Goal: Information Seeking & Learning: Learn about a topic

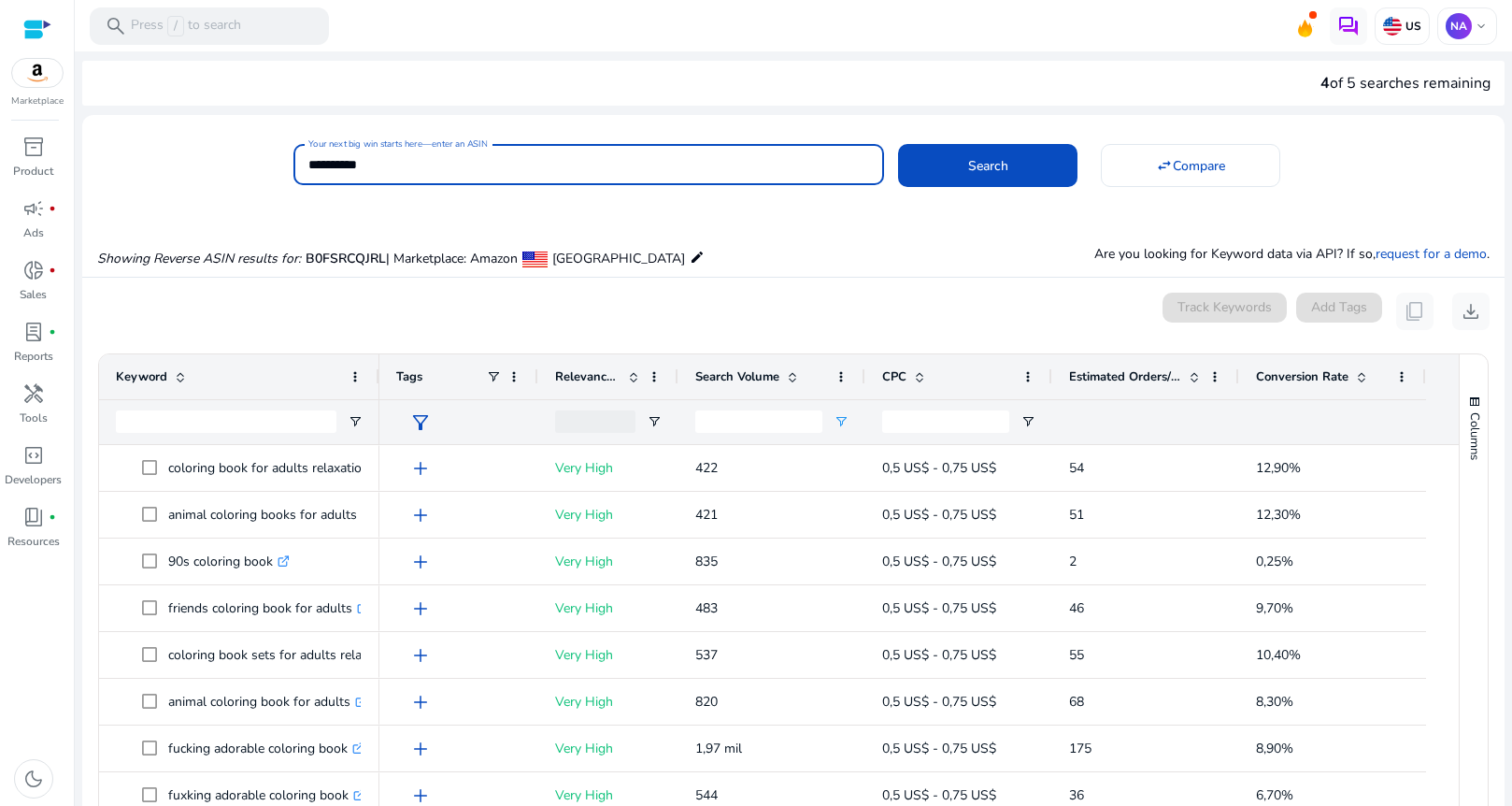
drag, startPoint x: 415, startPoint y: 167, endPoint x: 377, endPoint y: 173, distance: 38.5
click at [281, 163] on div "**********" at bounding box center [786, 162] width 1407 height 46
paste input
type input "**********"
click at [976, 159] on span "Search" at bounding box center [988, 166] width 40 height 20
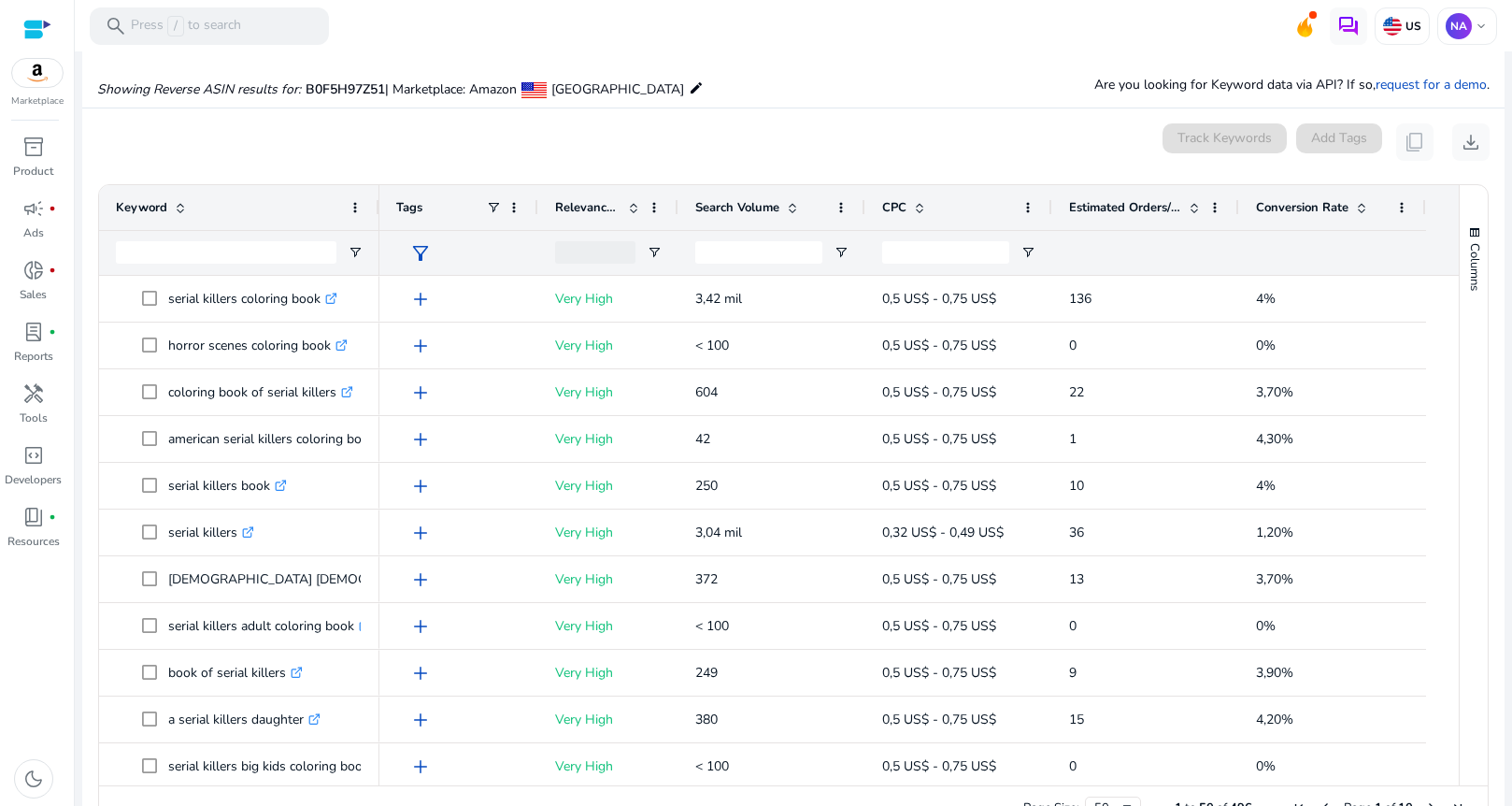
scroll to position [200, 0]
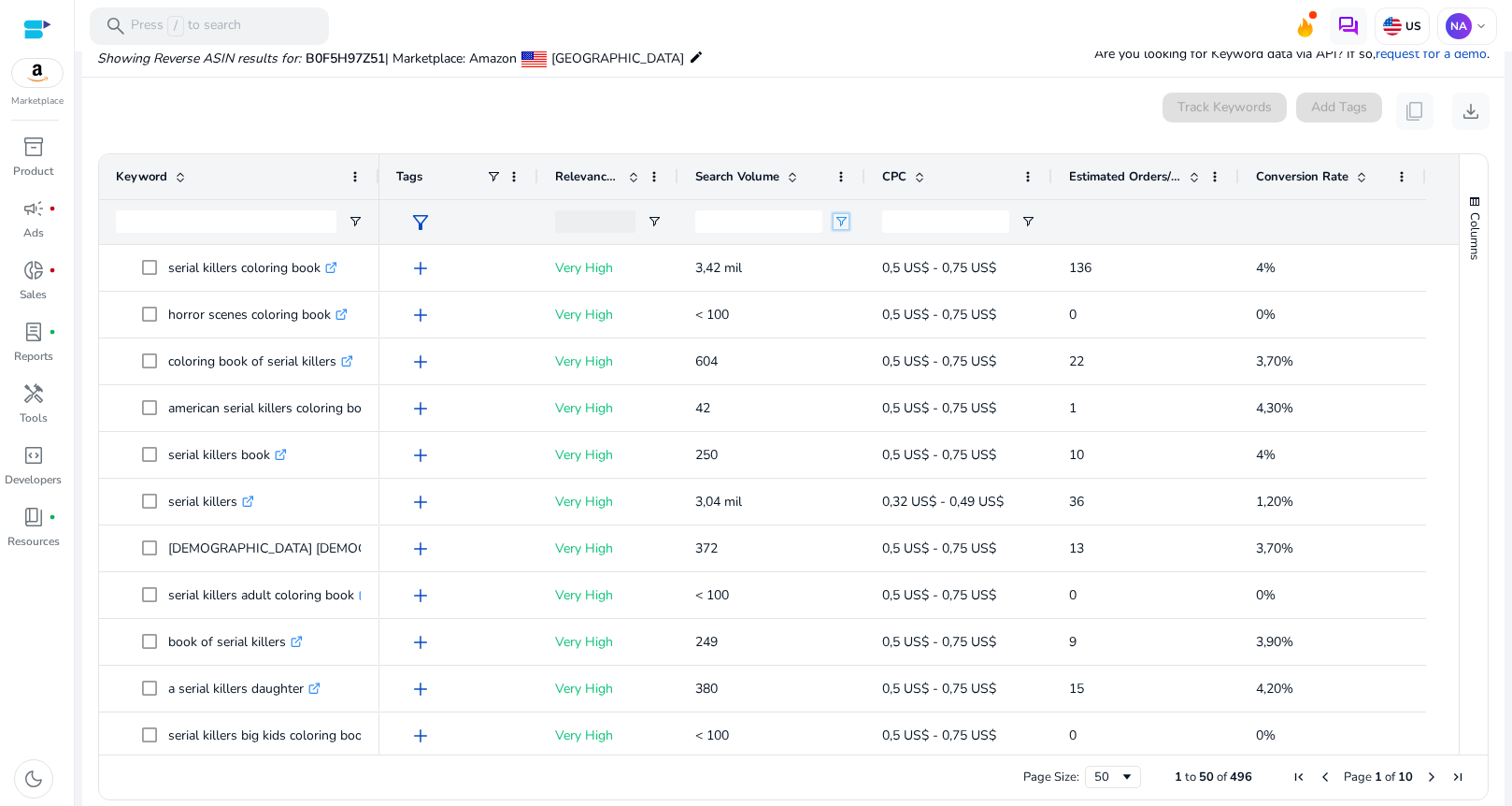
click at [842, 219] on span "Open Filter Menu" at bounding box center [841, 221] width 15 height 15
type input "*"
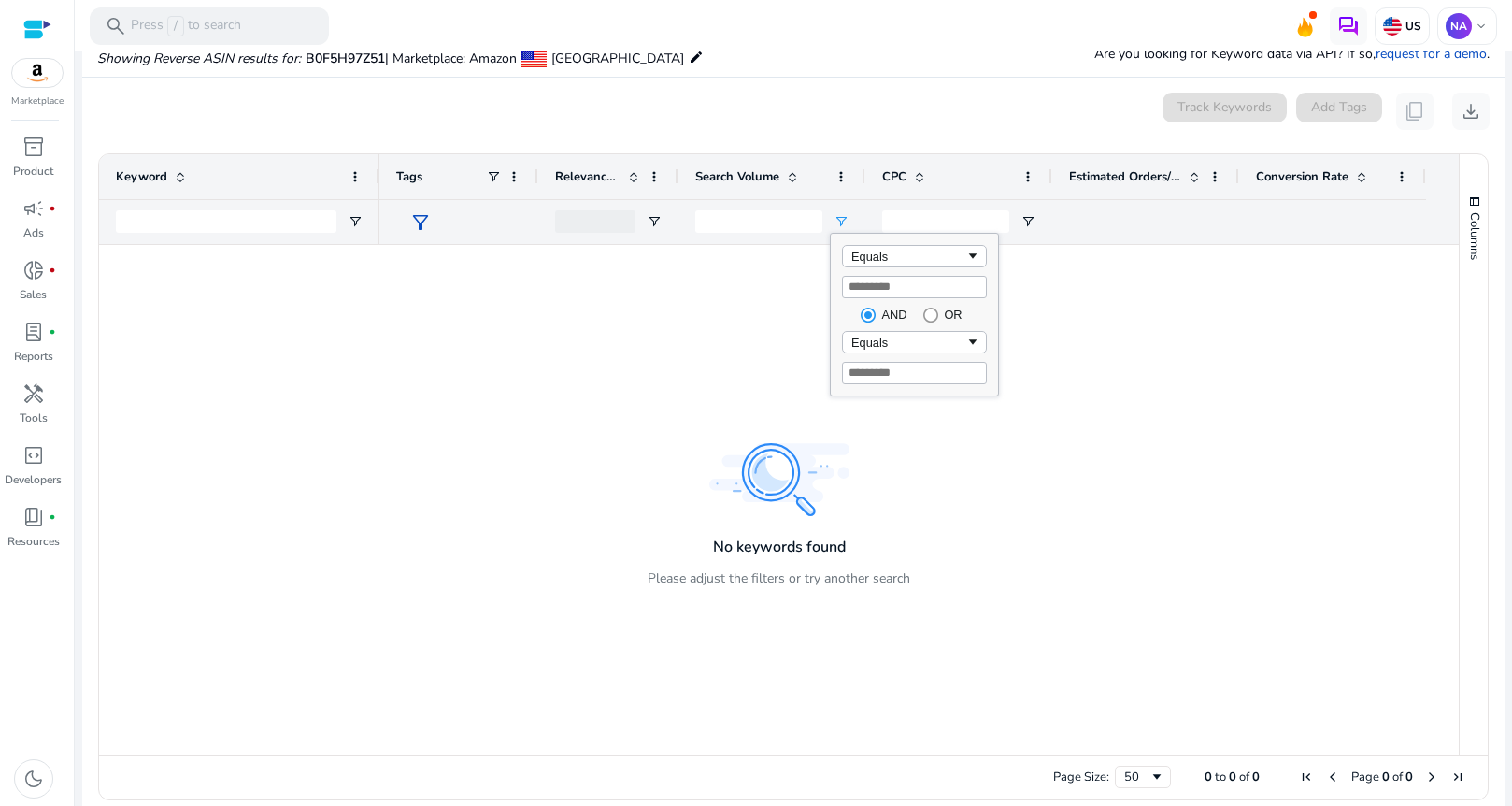
type input "***"
click at [979, 253] on span "Filtering operator" at bounding box center [972, 256] width 15 height 15
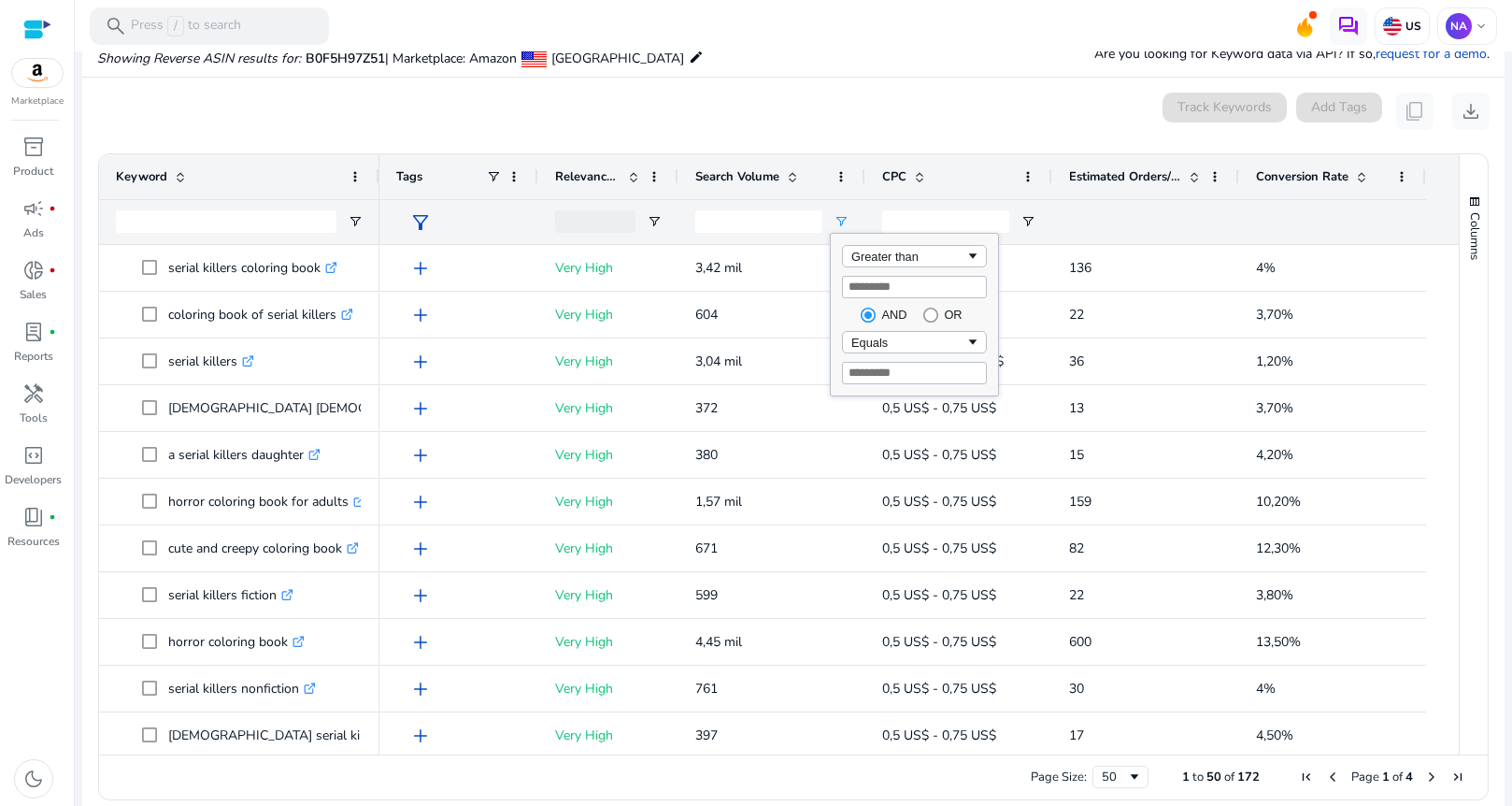
click at [887, 81] on mat-card "0 keyword(s) selected Track Keywords Add Tags content_copy download 1 to 50 of …" at bounding box center [794, 451] width 1422 height 747
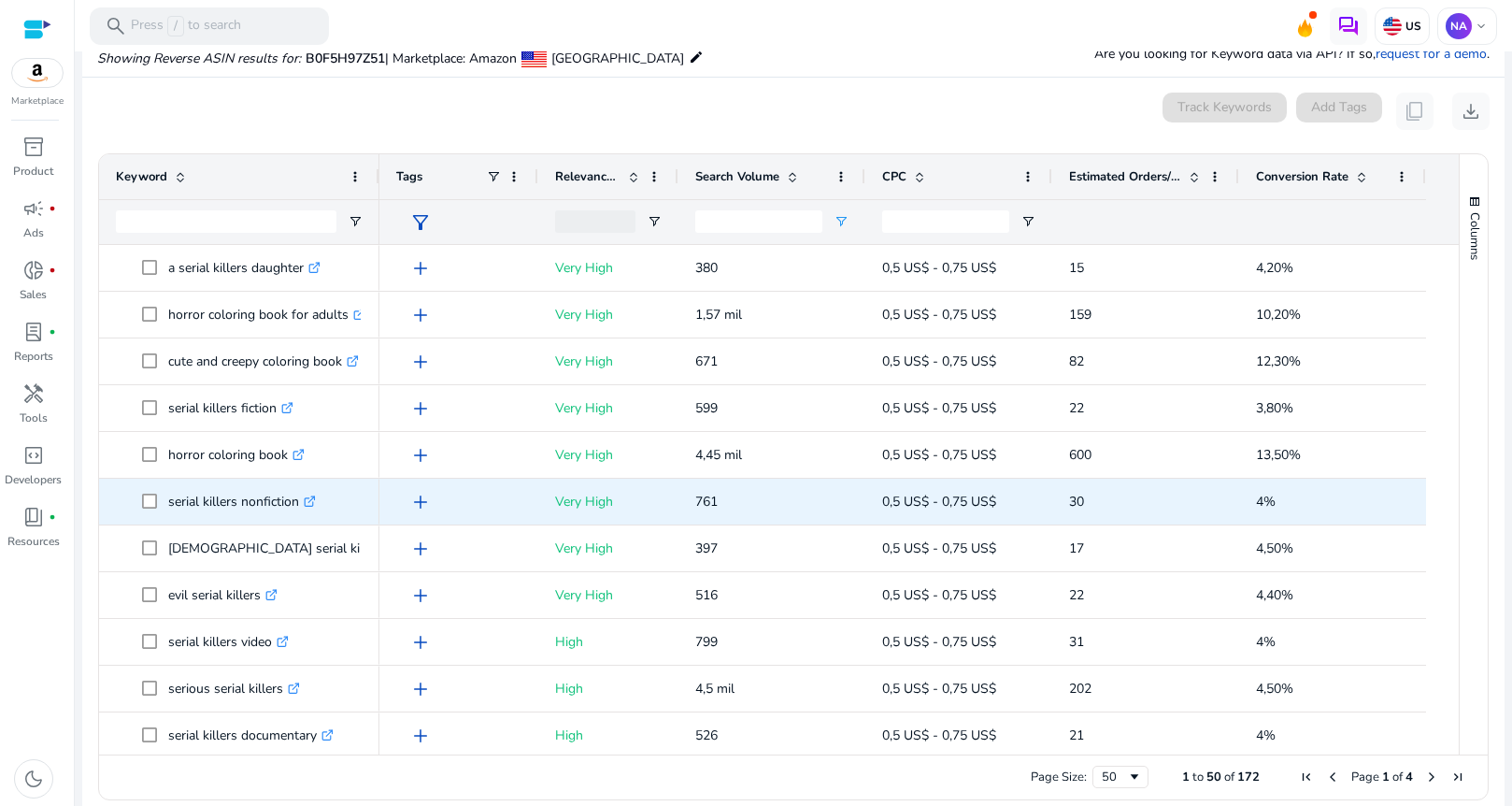
scroll to position [280, 0]
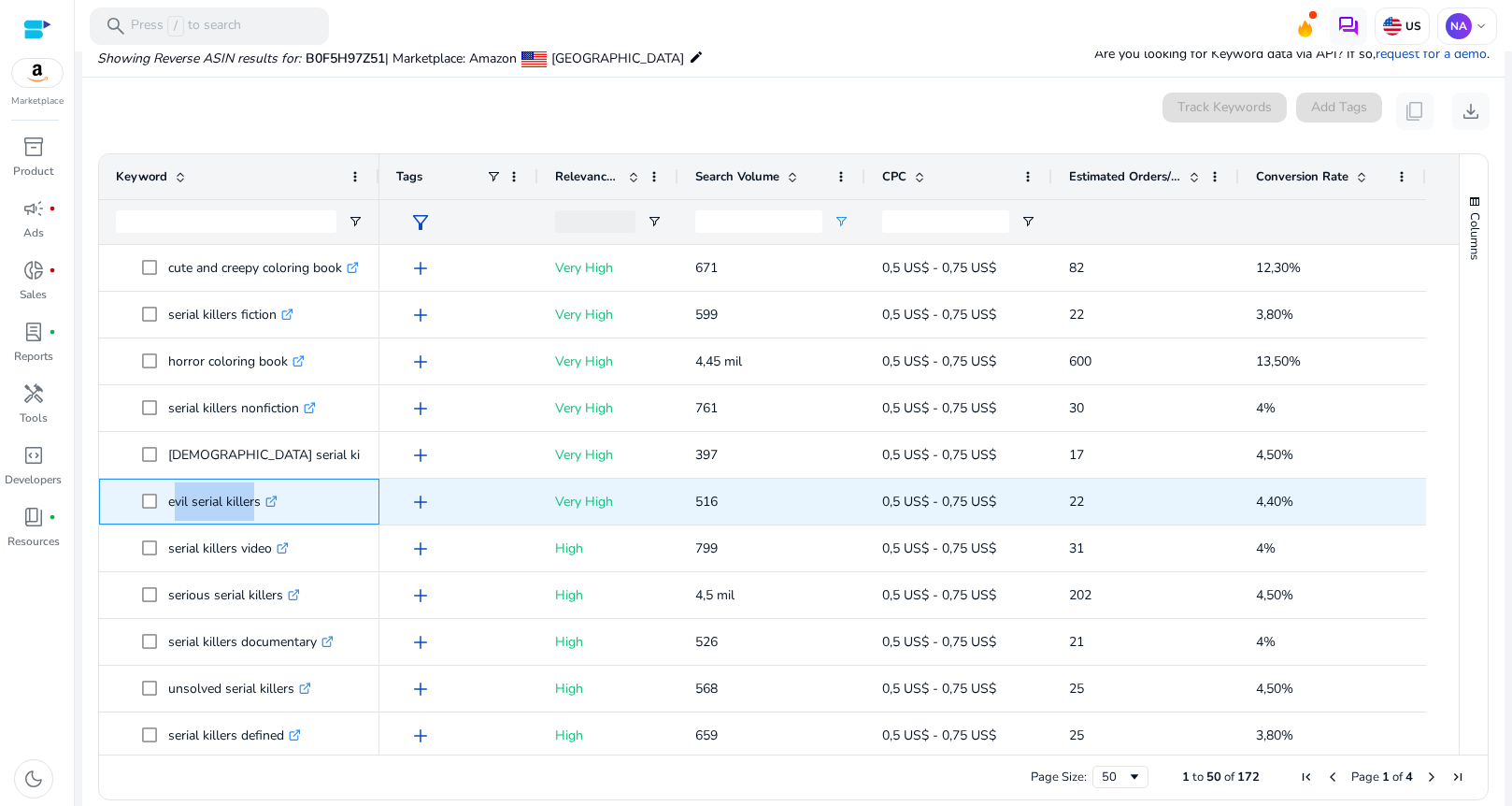
drag, startPoint x: 170, startPoint y: 498, endPoint x: 253, endPoint y: 498, distance: 83.0
click at [253, 498] on p "evil serial killers .st0{fill:#2c8af8}" at bounding box center [223, 501] width 110 height 38
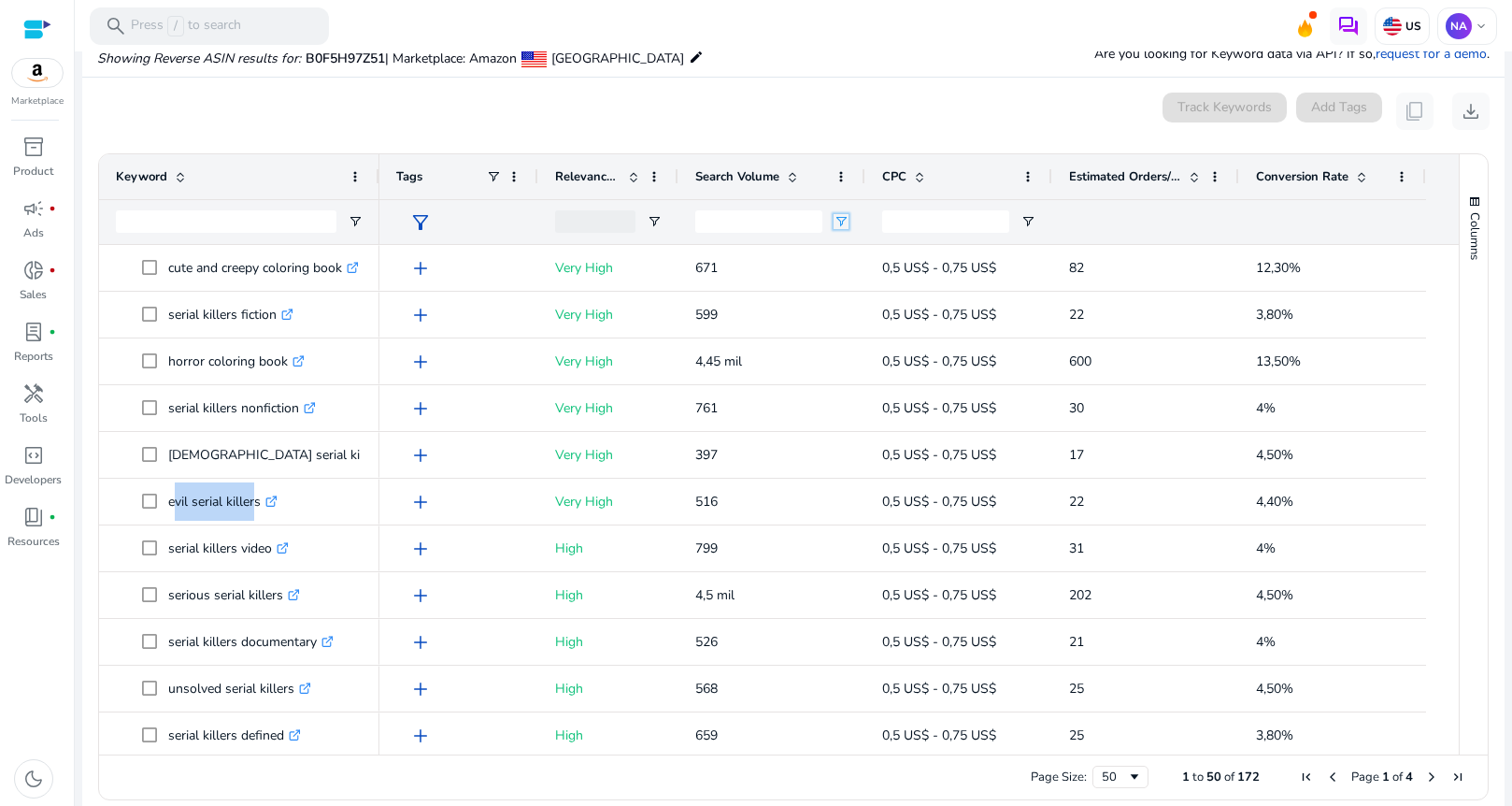
click at [841, 224] on span "Open Filter Menu" at bounding box center [841, 221] width 15 height 15
click at [841, 221] on span "Open Filter Menu" at bounding box center [841, 221] width 15 height 15
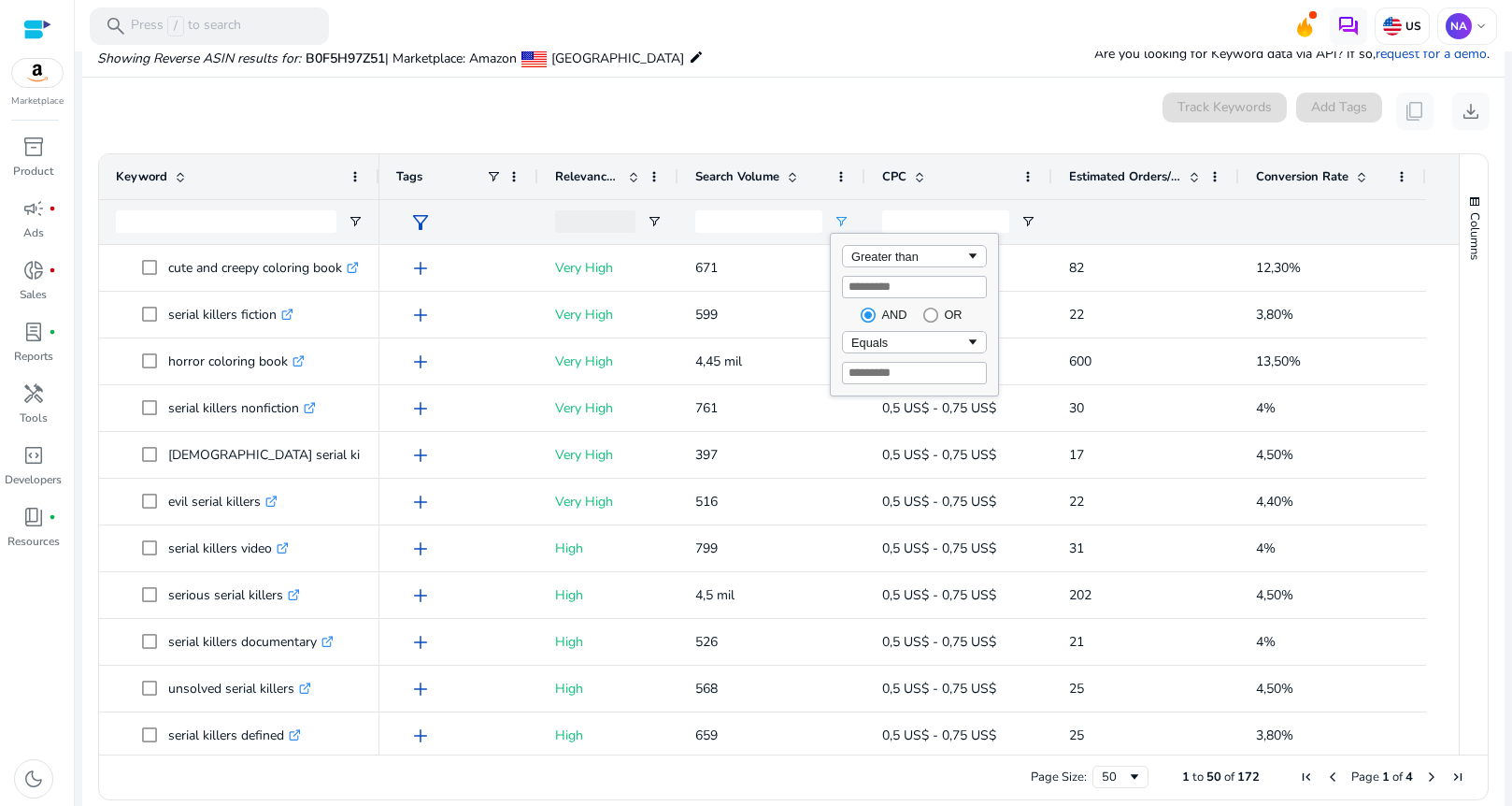
click at [634, 173] on span at bounding box center [633, 176] width 15 height 15
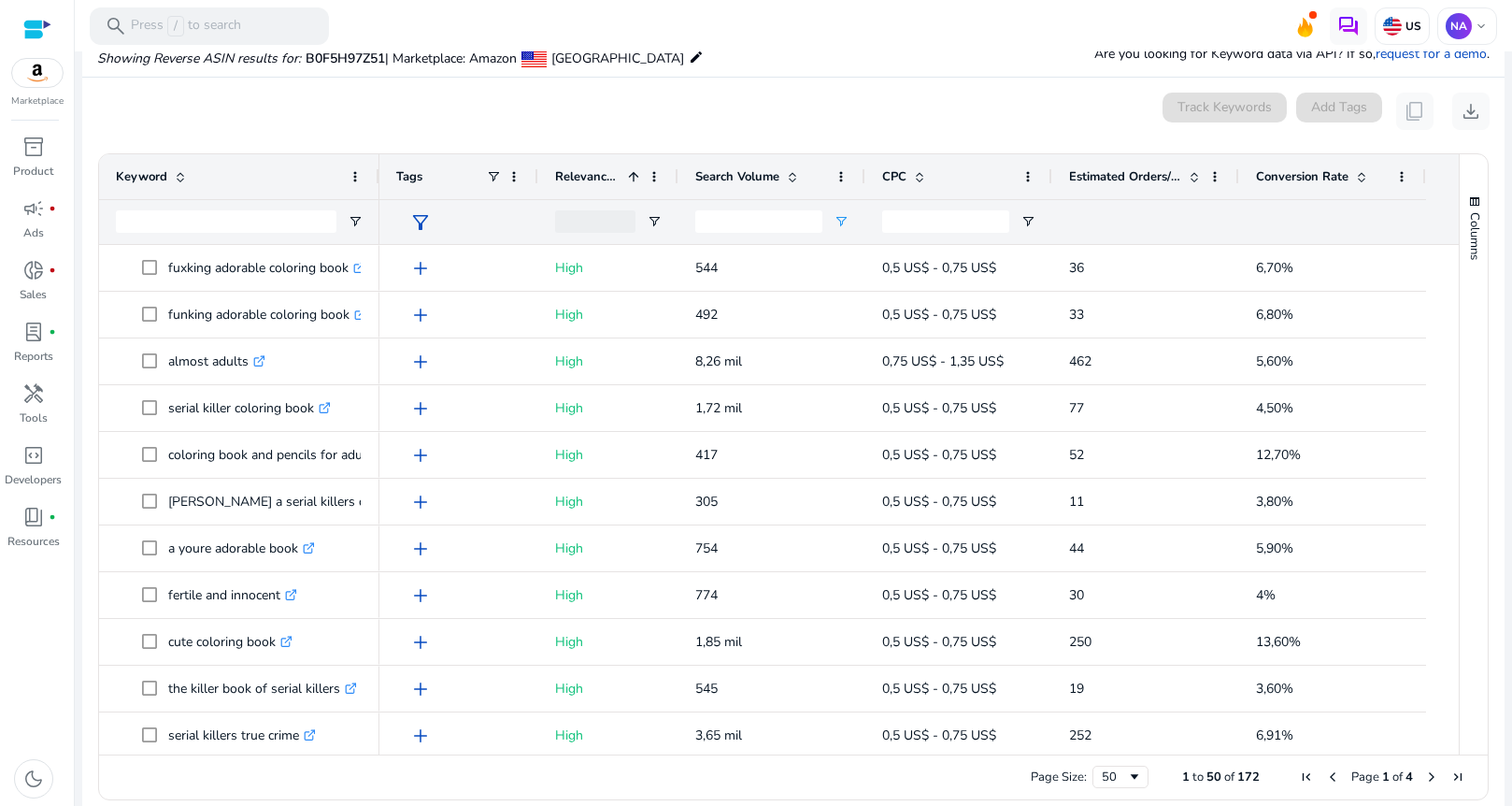
click at [634, 173] on span at bounding box center [633, 176] width 15 height 15
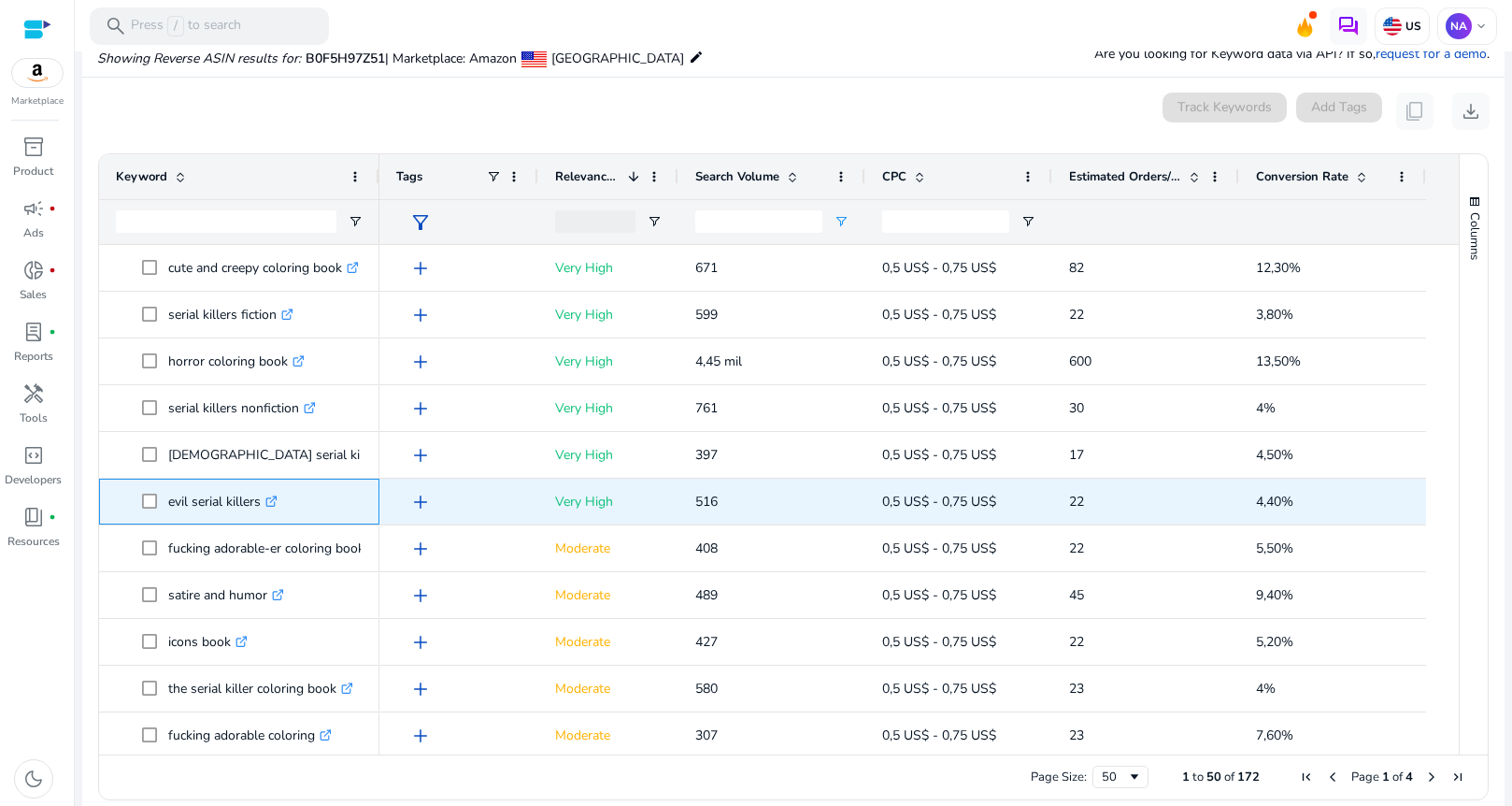
drag, startPoint x: 171, startPoint y: 499, endPoint x: 262, endPoint y: 504, distance: 91.1
click at [262, 504] on p "evil serial killers .st0{fill:#2c8af8}" at bounding box center [223, 501] width 110 height 38
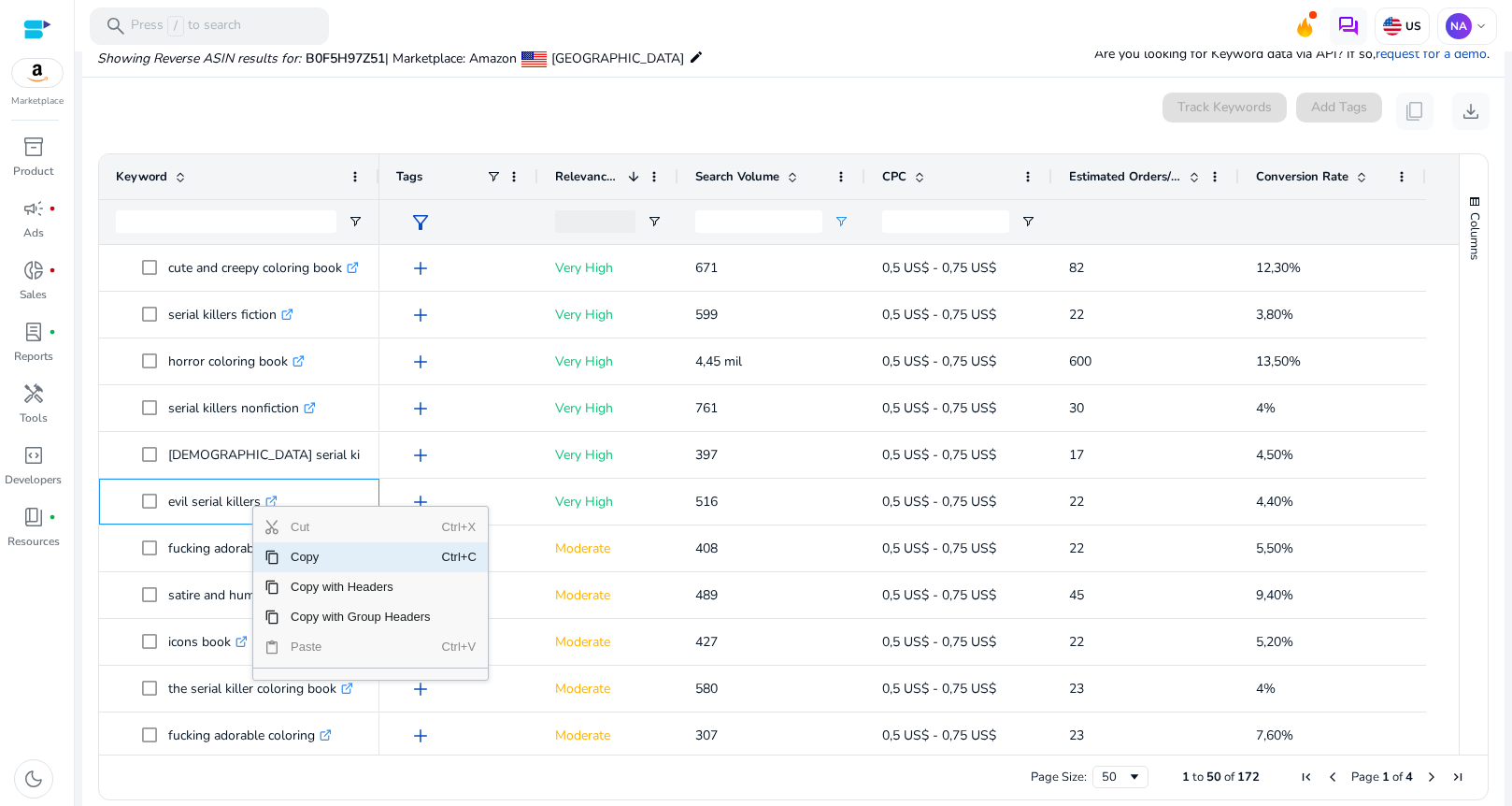
click at [314, 555] on span "Copy" at bounding box center [361, 557] width 162 height 30
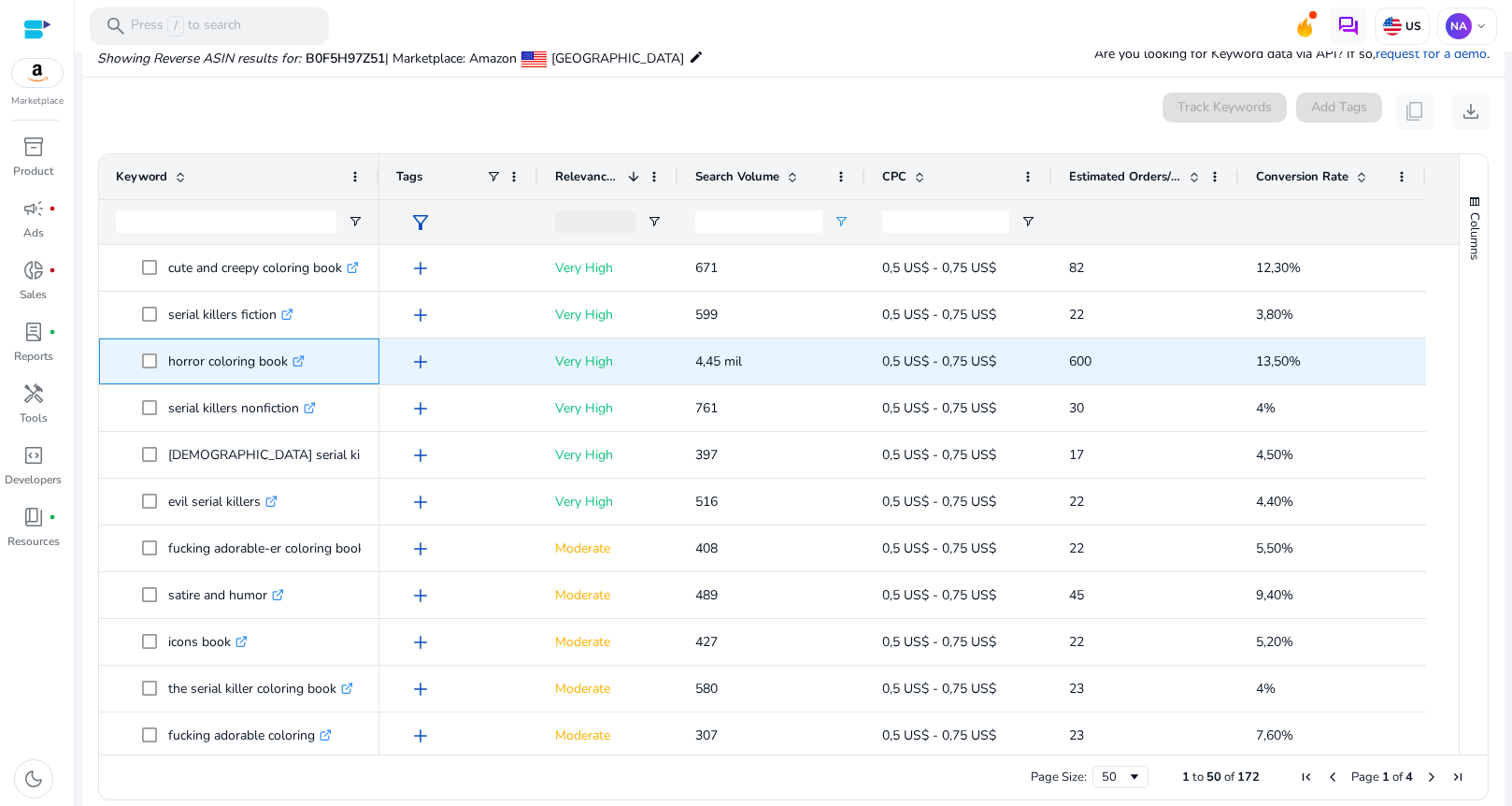
drag, startPoint x: 168, startPoint y: 364, endPoint x: 292, endPoint y: 364, distance: 124.0
click at [292, 364] on p "horror coloring book .st0{fill:#2c8af8}" at bounding box center [236, 361] width 136 height 38
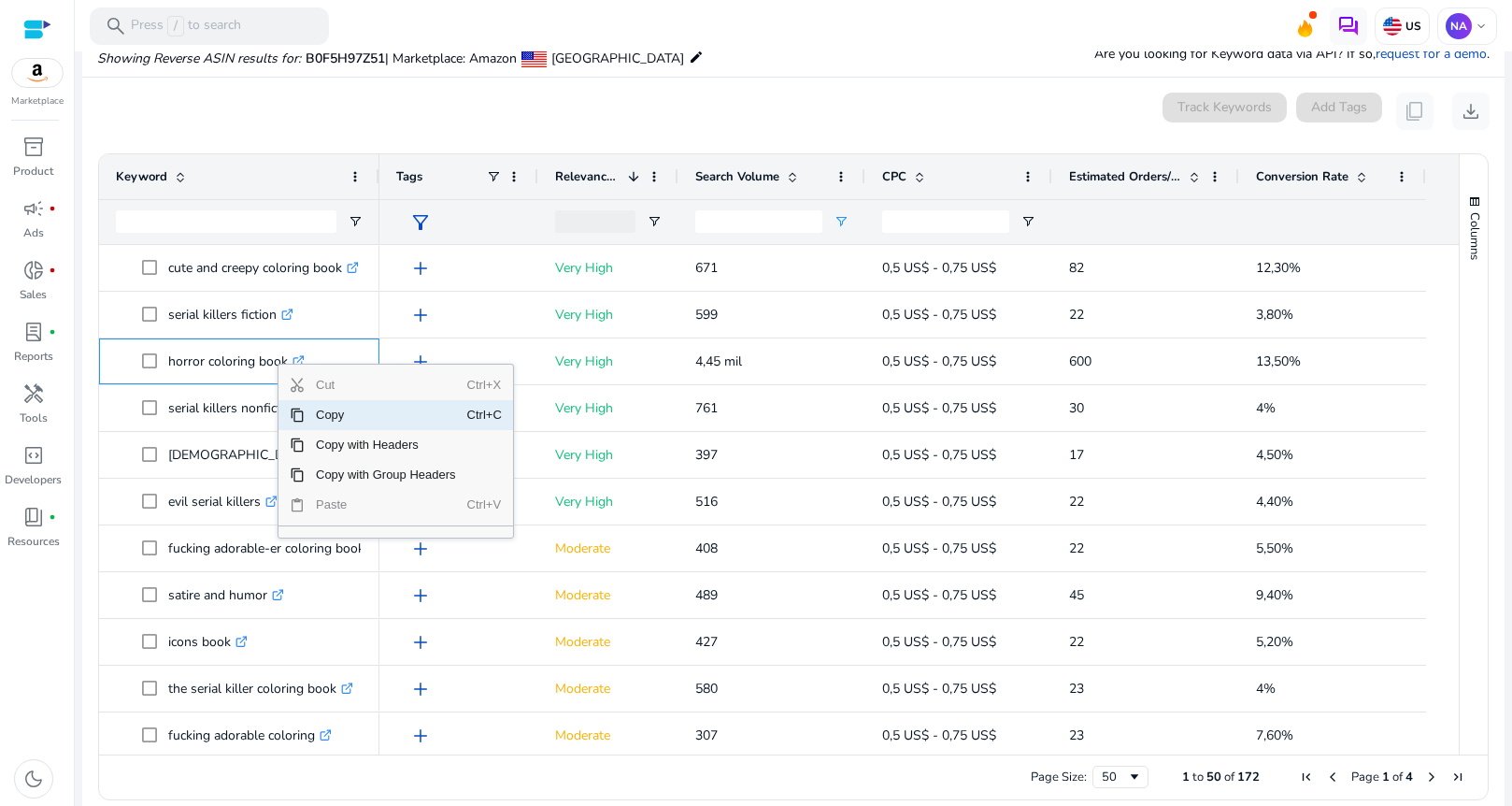
click at [344, 414] on span "Copy" at bounding box center [385, 415] width 162 height 30
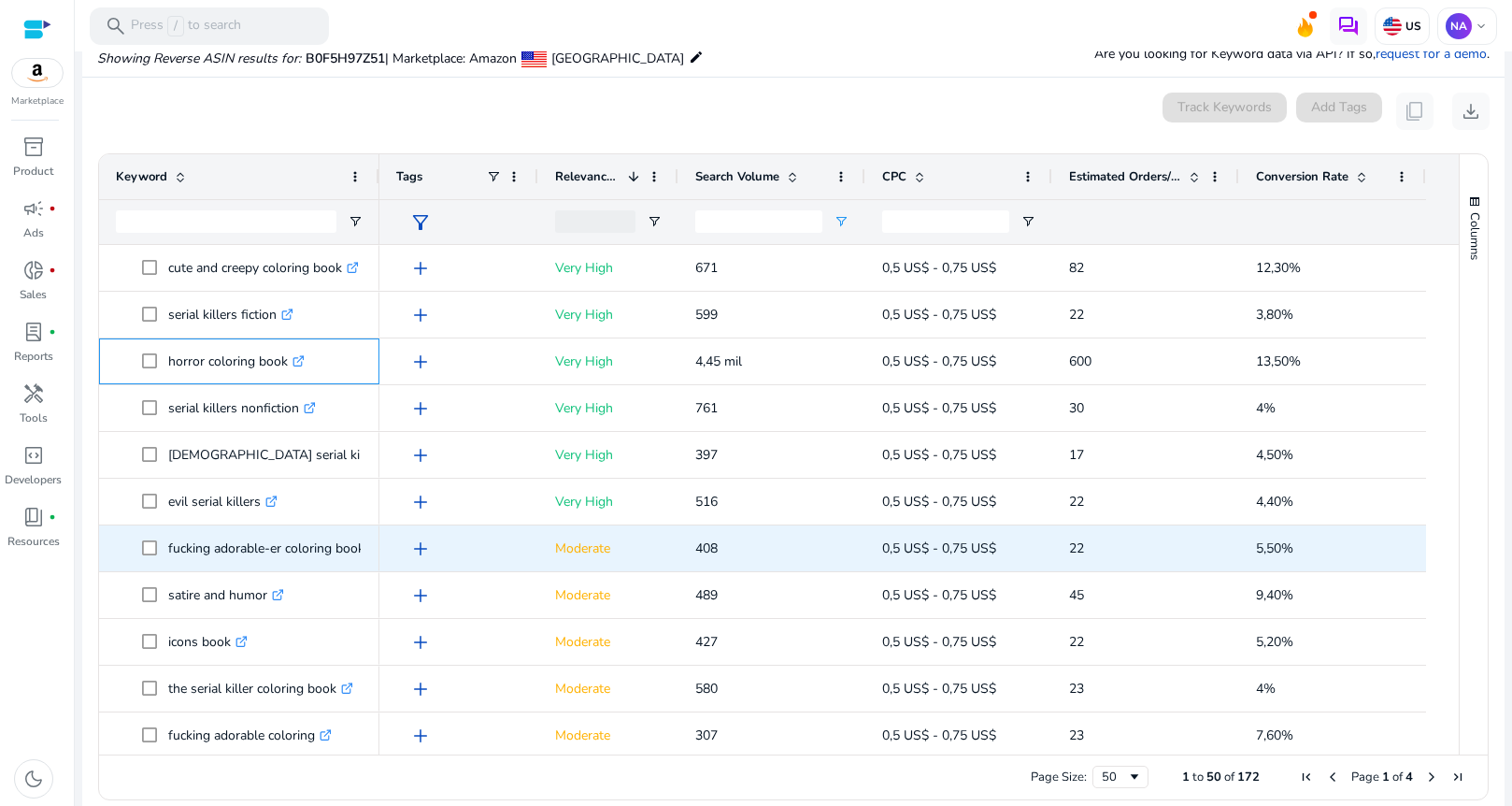
scroll to position [561, 0]
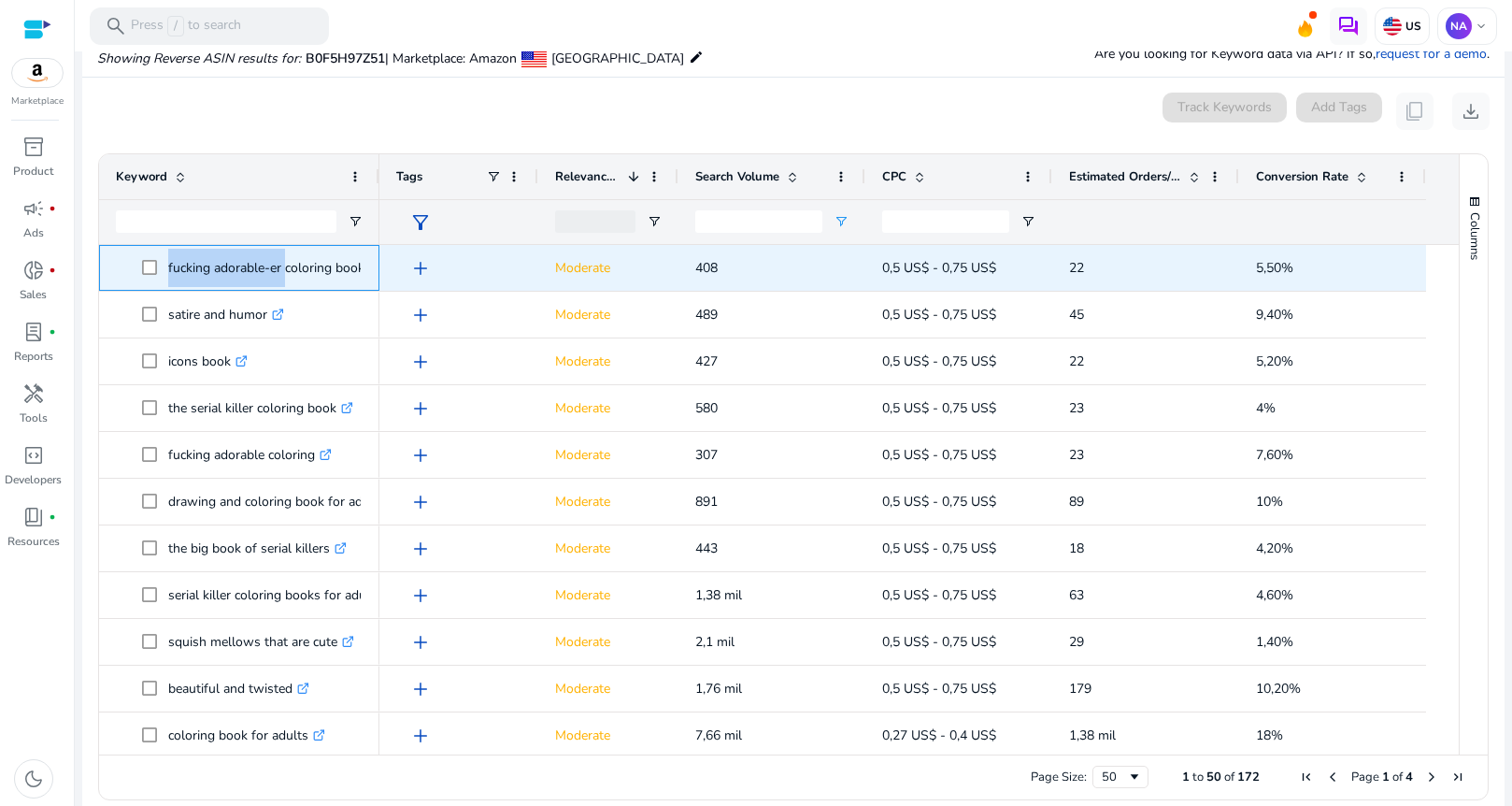
drag, startPoint x: 167, startPoint y: 267, endPoint x: 282, endPoint y: 275, distance: 115.3
click at [282, 275] on span "fucking adorable-er coloring book .st0{fill:#2c8af8}" at bounding box center [252, 268] width 220 height 38
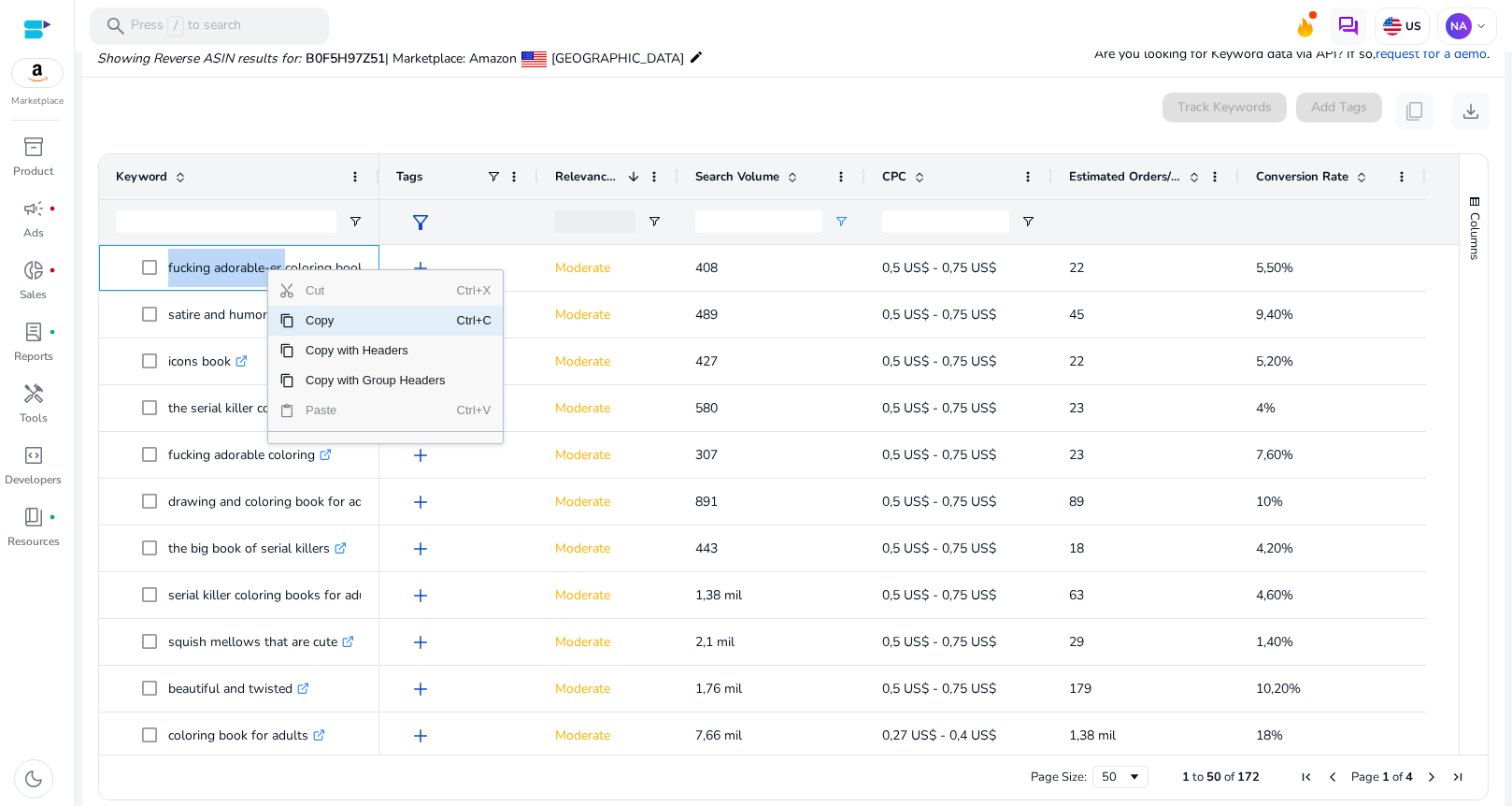
click at [325, 323] on span "Copy" at bounding box center [376, 321] width 162 height 30
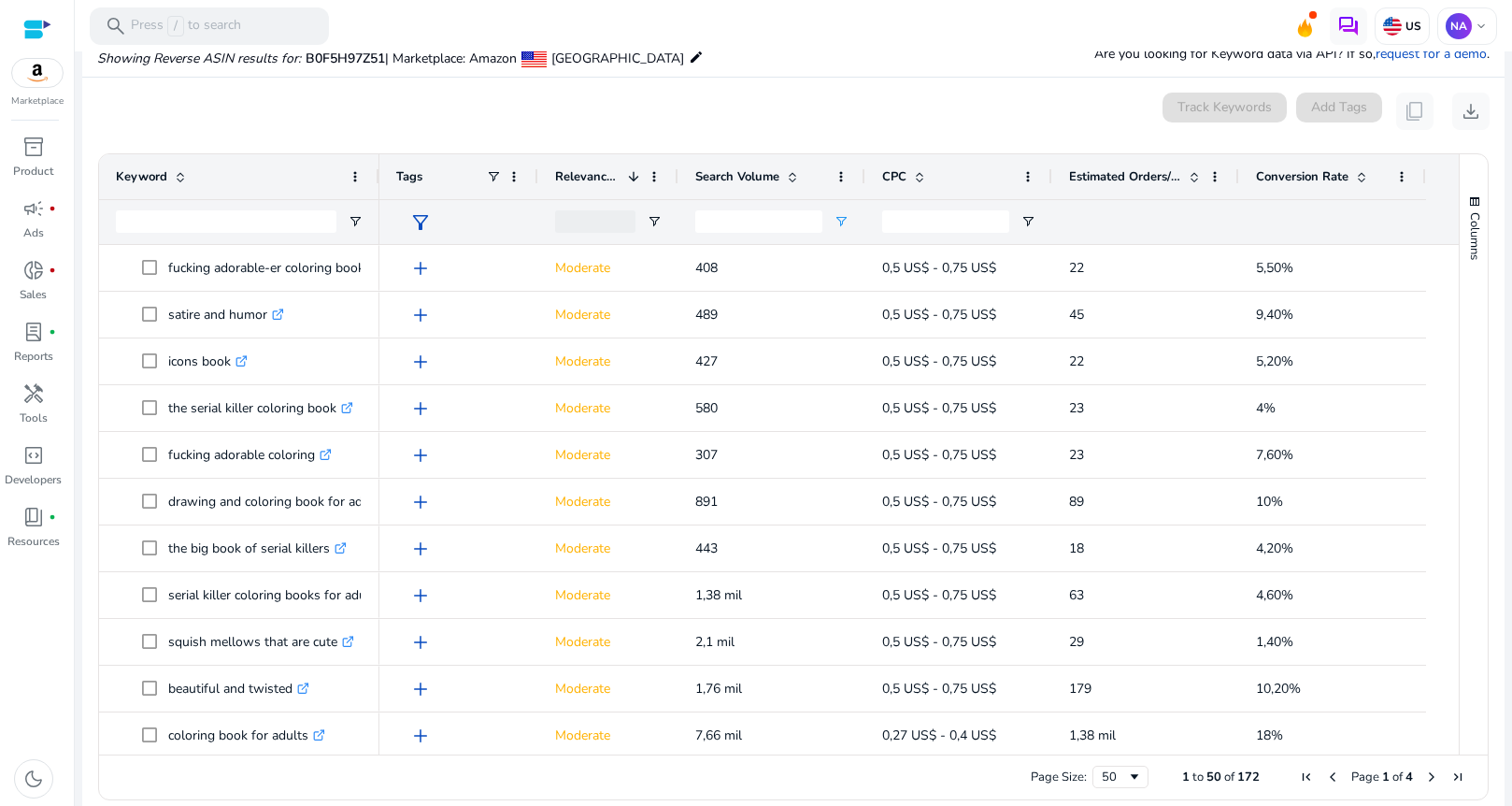
click at [234, 121] on div "0 keyword(s) selected Track Keywords Add Tags content_copy download" at bounding box center [794, 112] width 1392 height 38
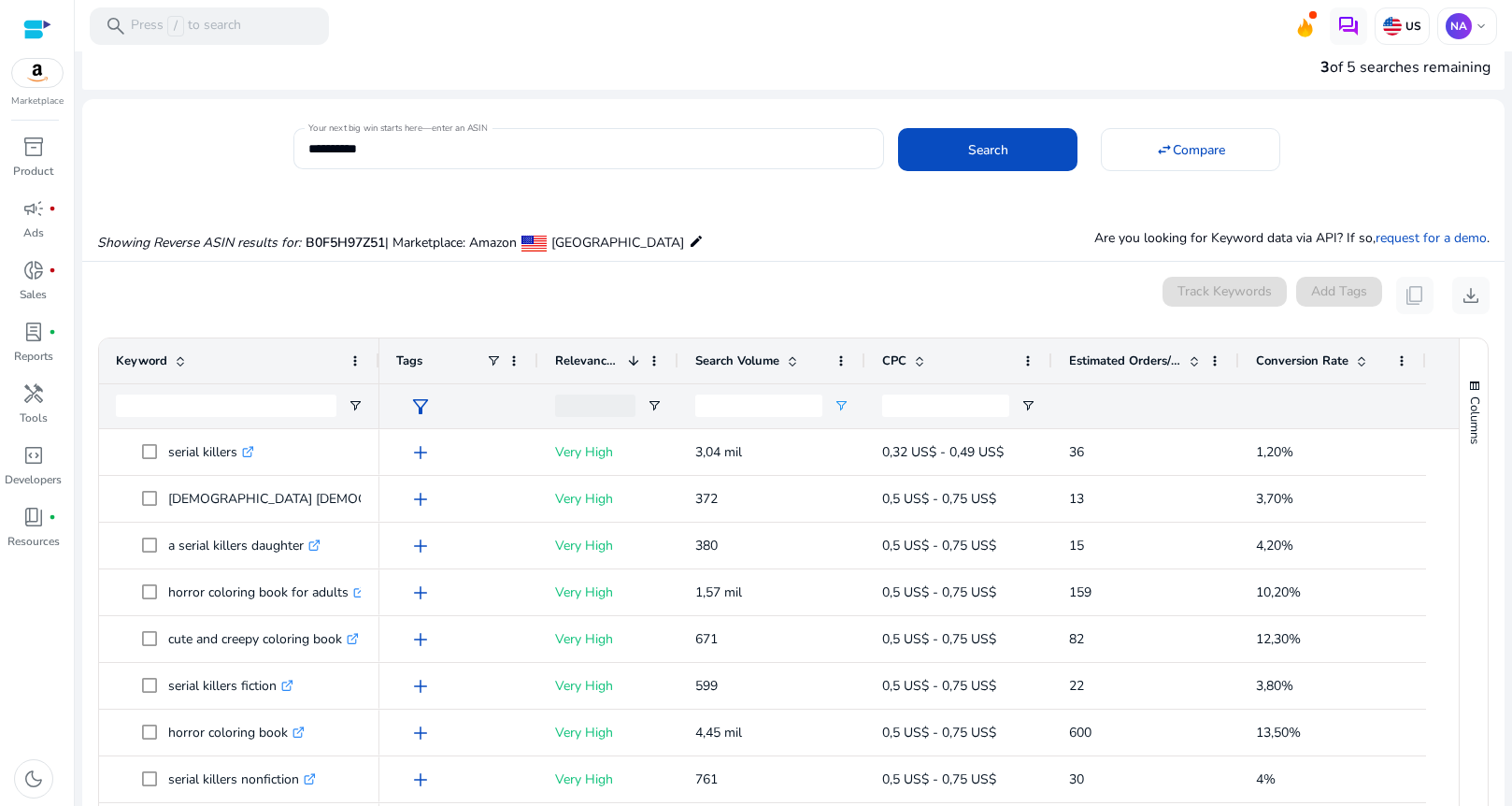
scroll to position [0, 0]
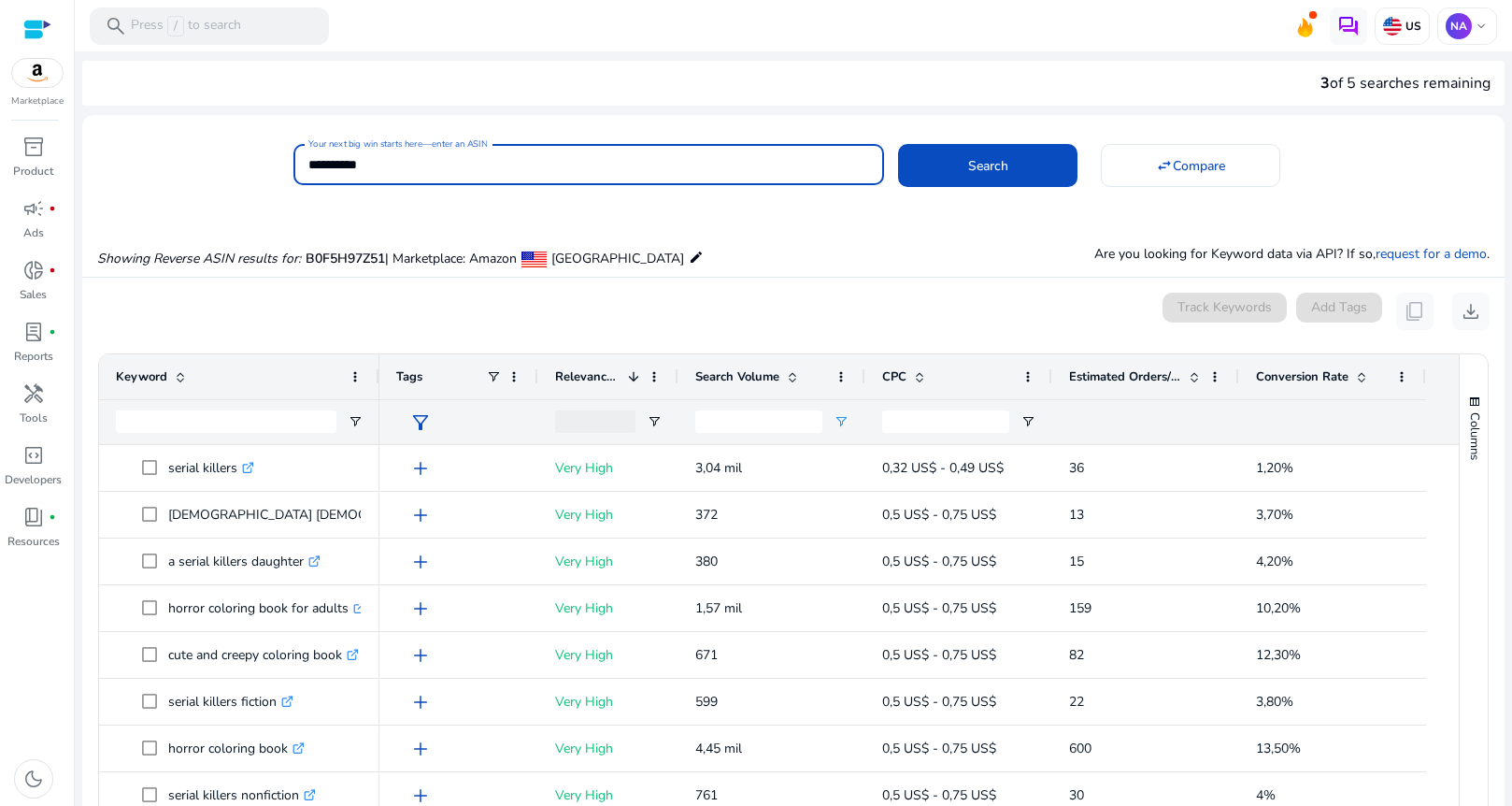
drag, startPoint x: 454, startPoint y: 161, endPoint x: 287, endPoint y: 161, distance: 167.0
click at [287, 161] on div "**********" at bounding box center [786, 162] width 1407 height 46
paste input
type input "**********"
click at [1006, 163] on span at bounding box center [988, 165] width 179 height 45
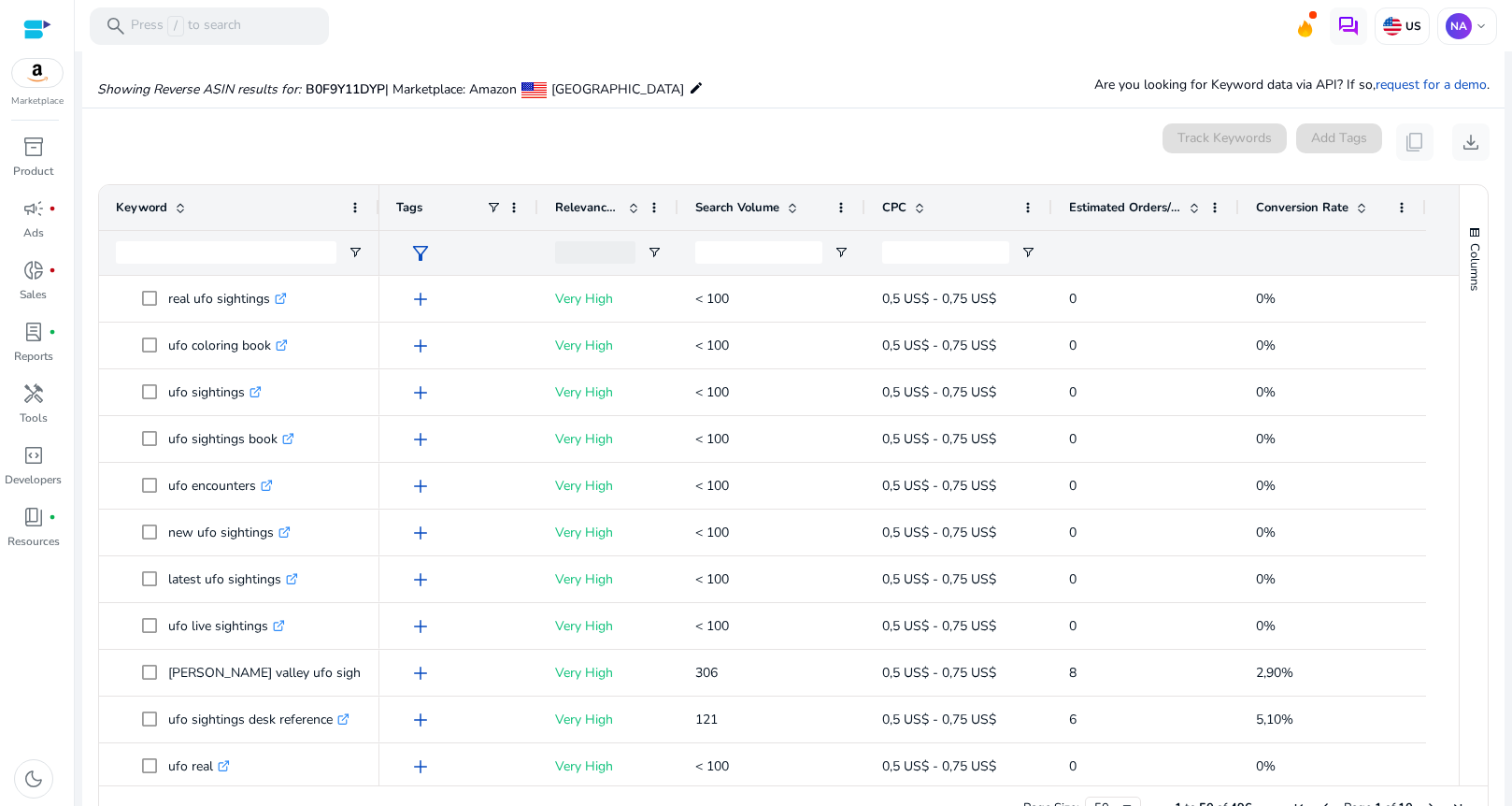
scroll to position [200, 0]
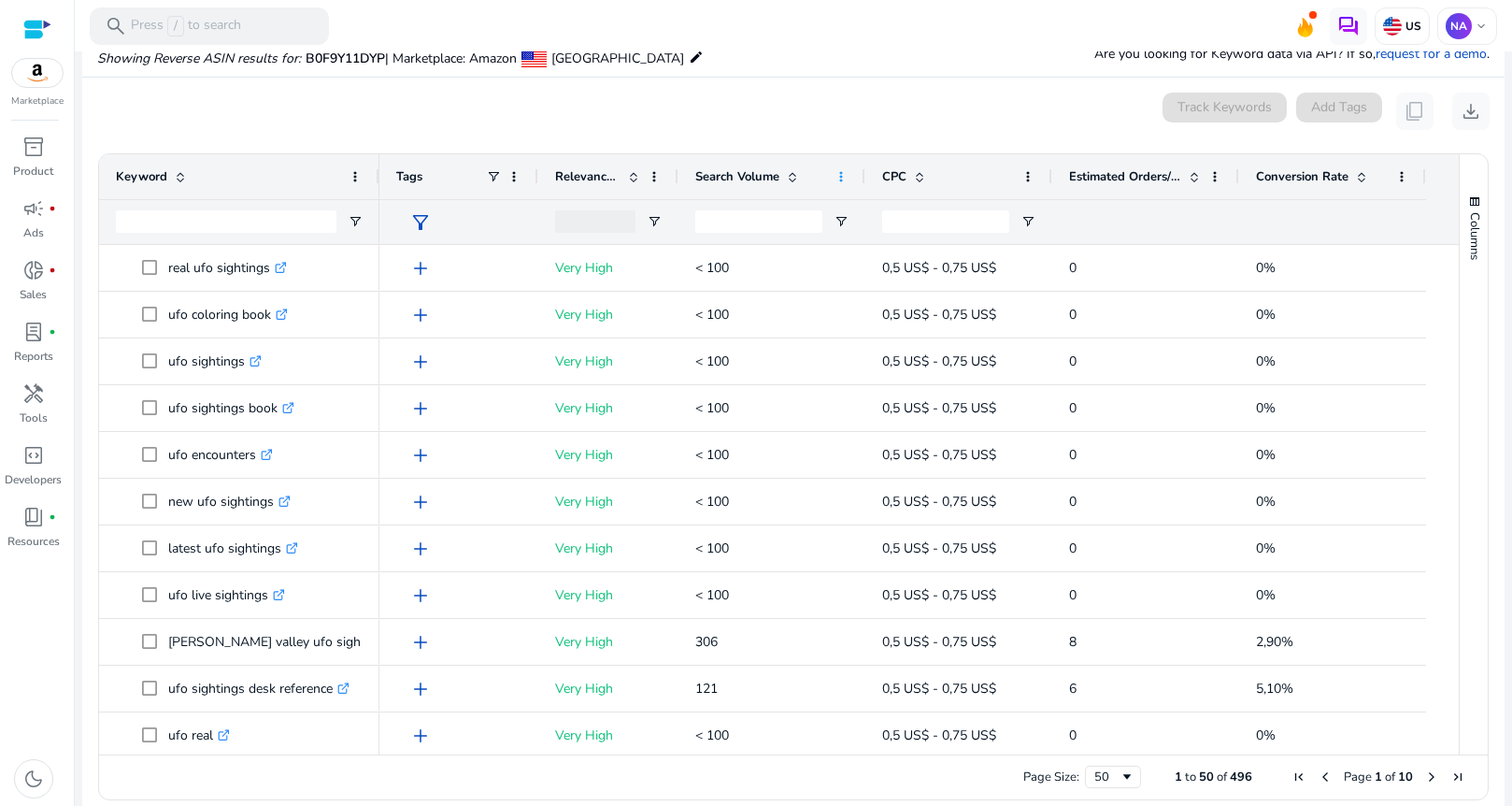
click at [844, 175] on span at bounding box center [841, 176] width 15 height 15
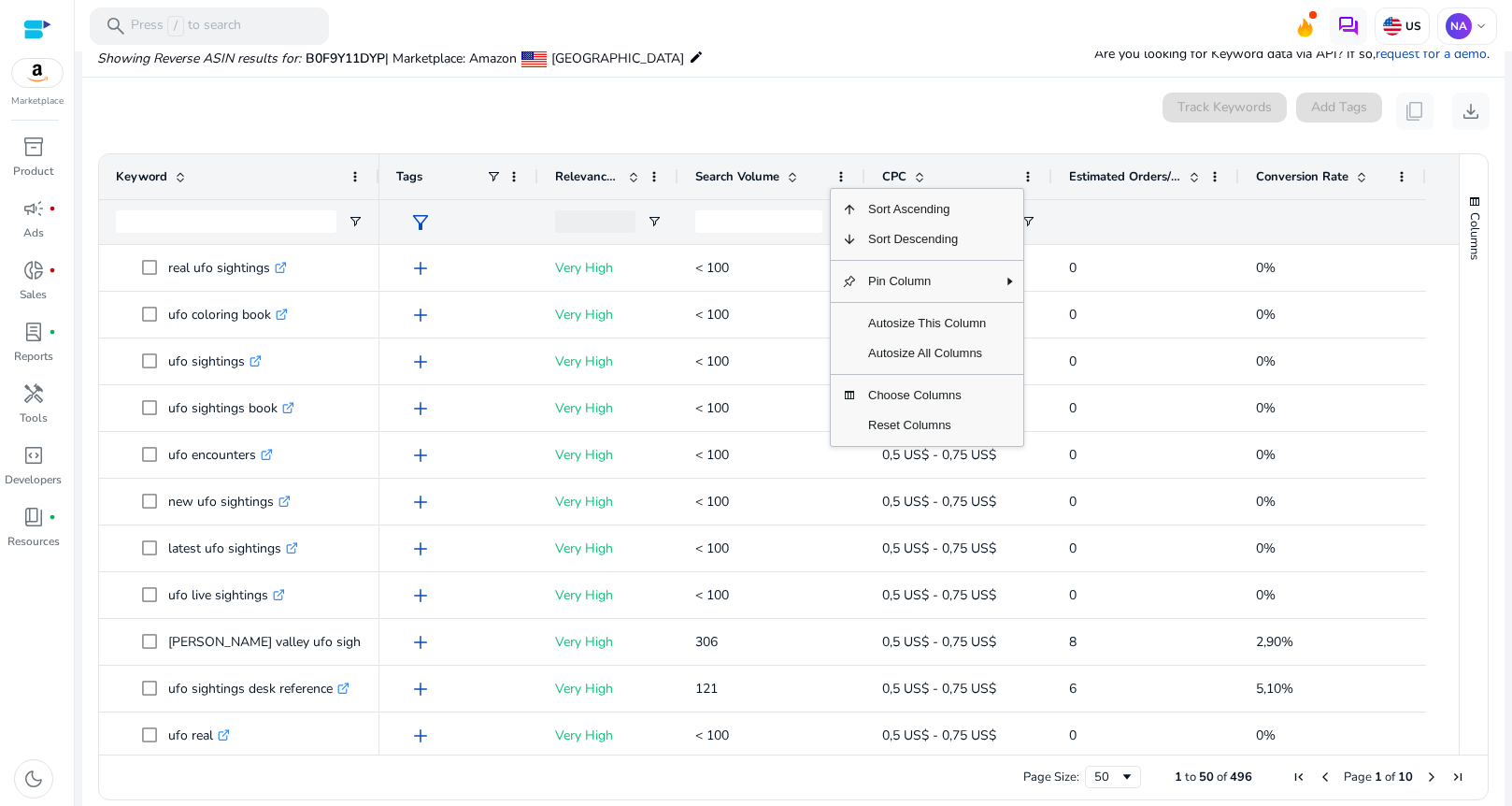
click at [796, 139] on mat-card "0 keyword(s) selected Track Keywords Add Tags content_copy download Press ENTER…" at bounding box center [794, 451] width 1422 height 747
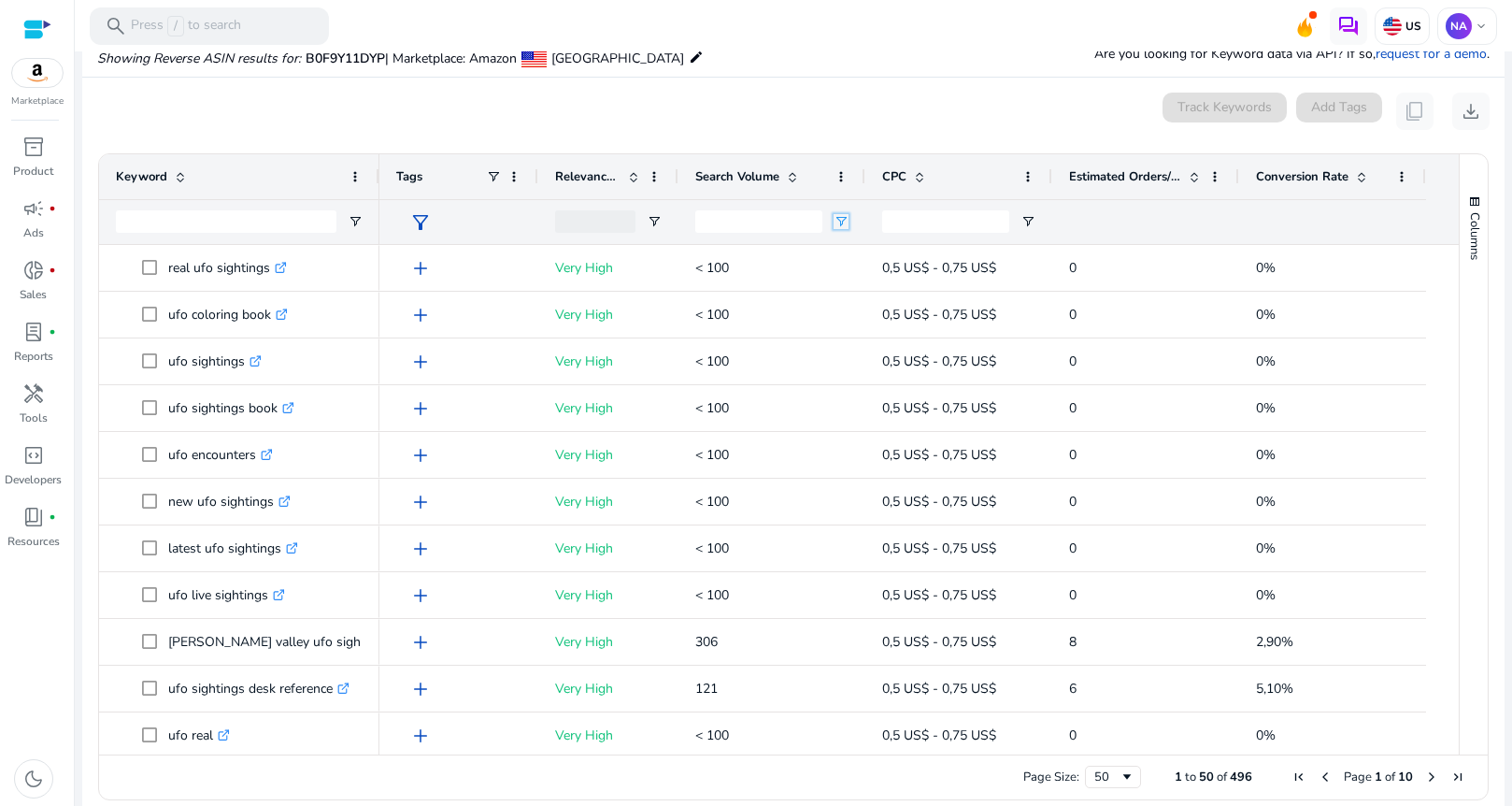
click at [840, 216] on span "Open Filter Menu" at bounding box center [841, 221] width 15 height 15
type input "***"
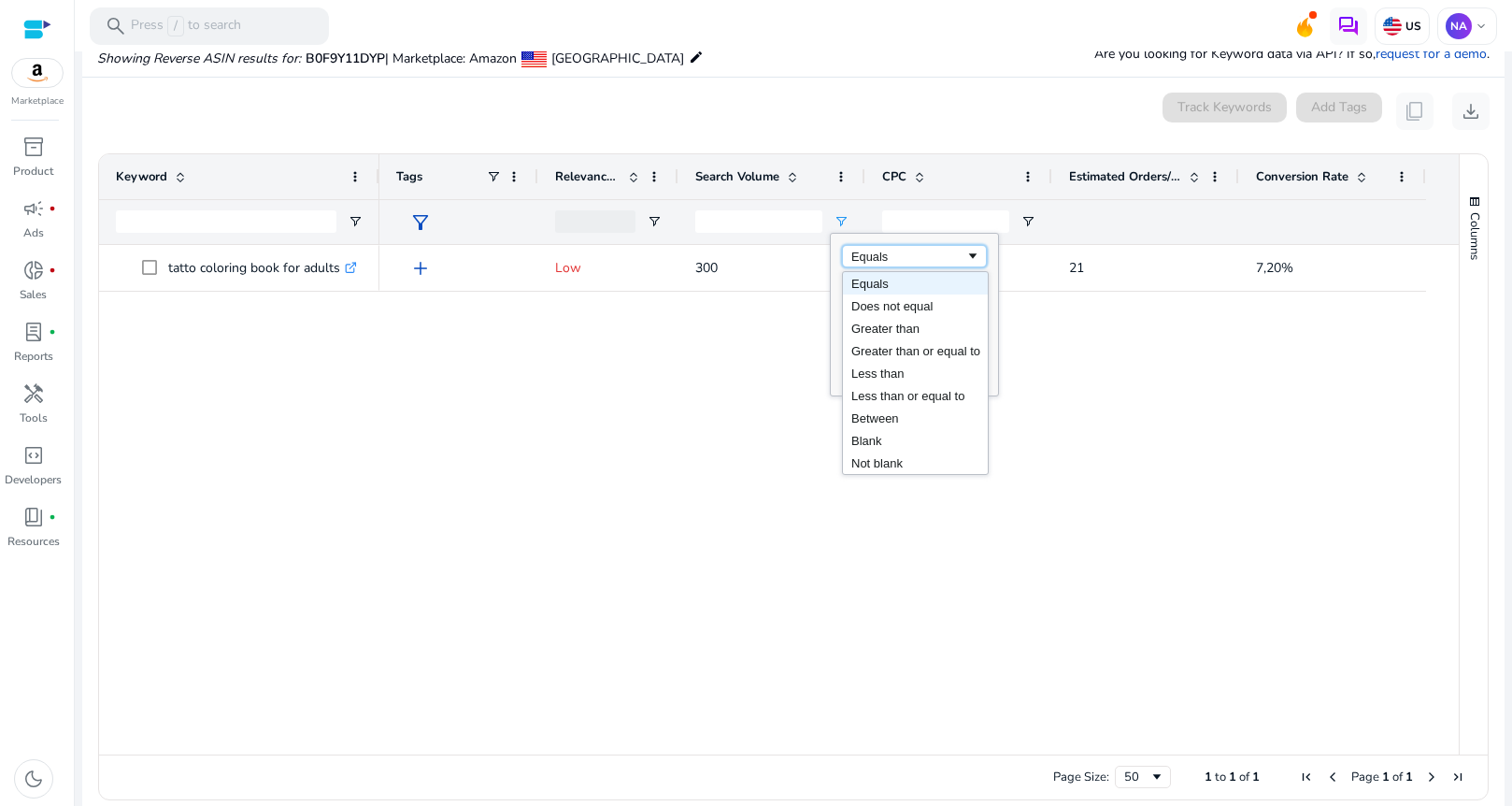
click at [915, 251] on div "Equals" at bounding box center [908, 256] width 114 height 14
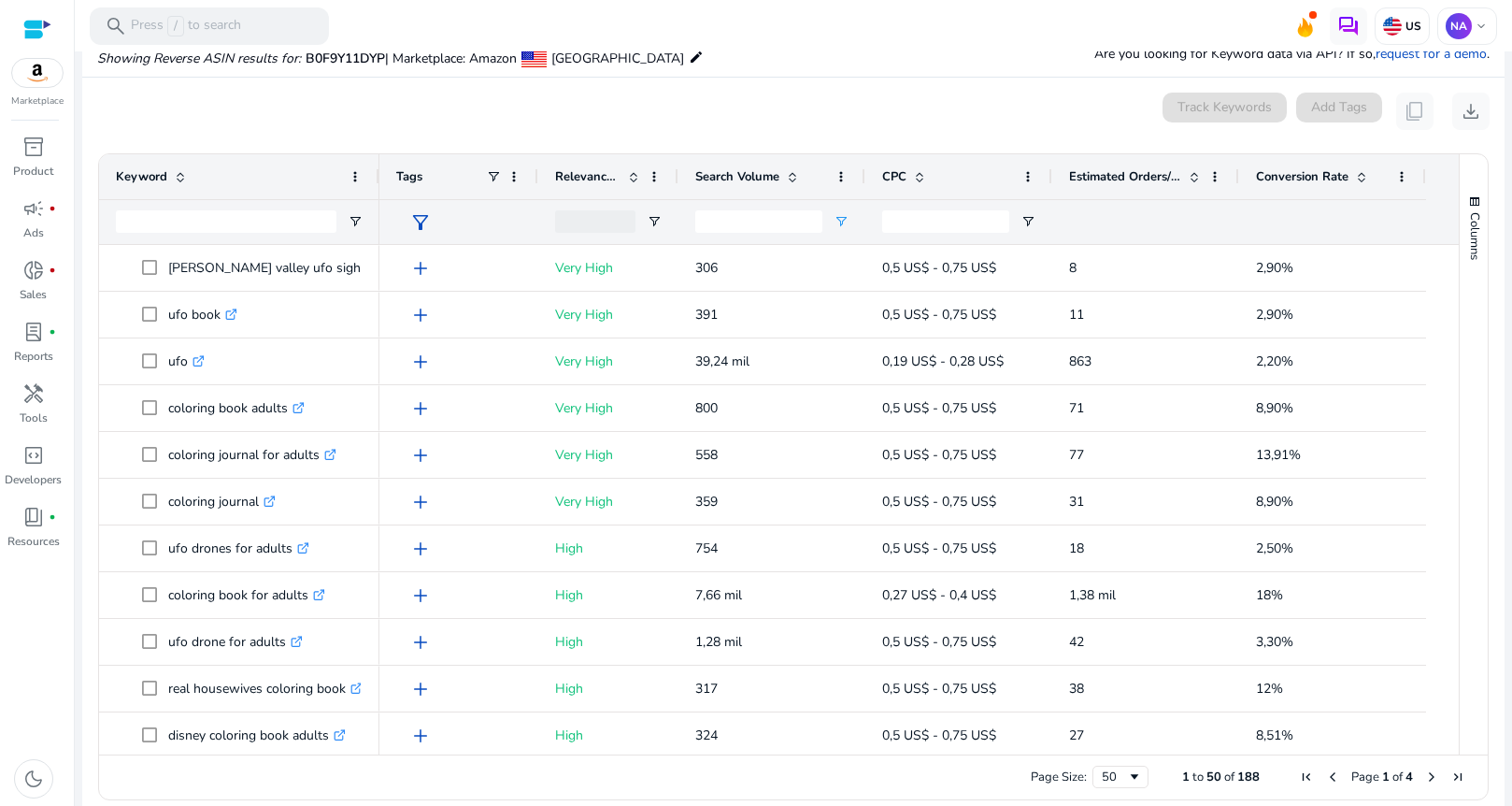
click at [884, 60] on div "Showing Reverse ASIN results for: B0F9Y11DYP | Marketplace: Amazon [GEOGRAPHIC_…" at bounding box center [794, 38] width 1422 height 77
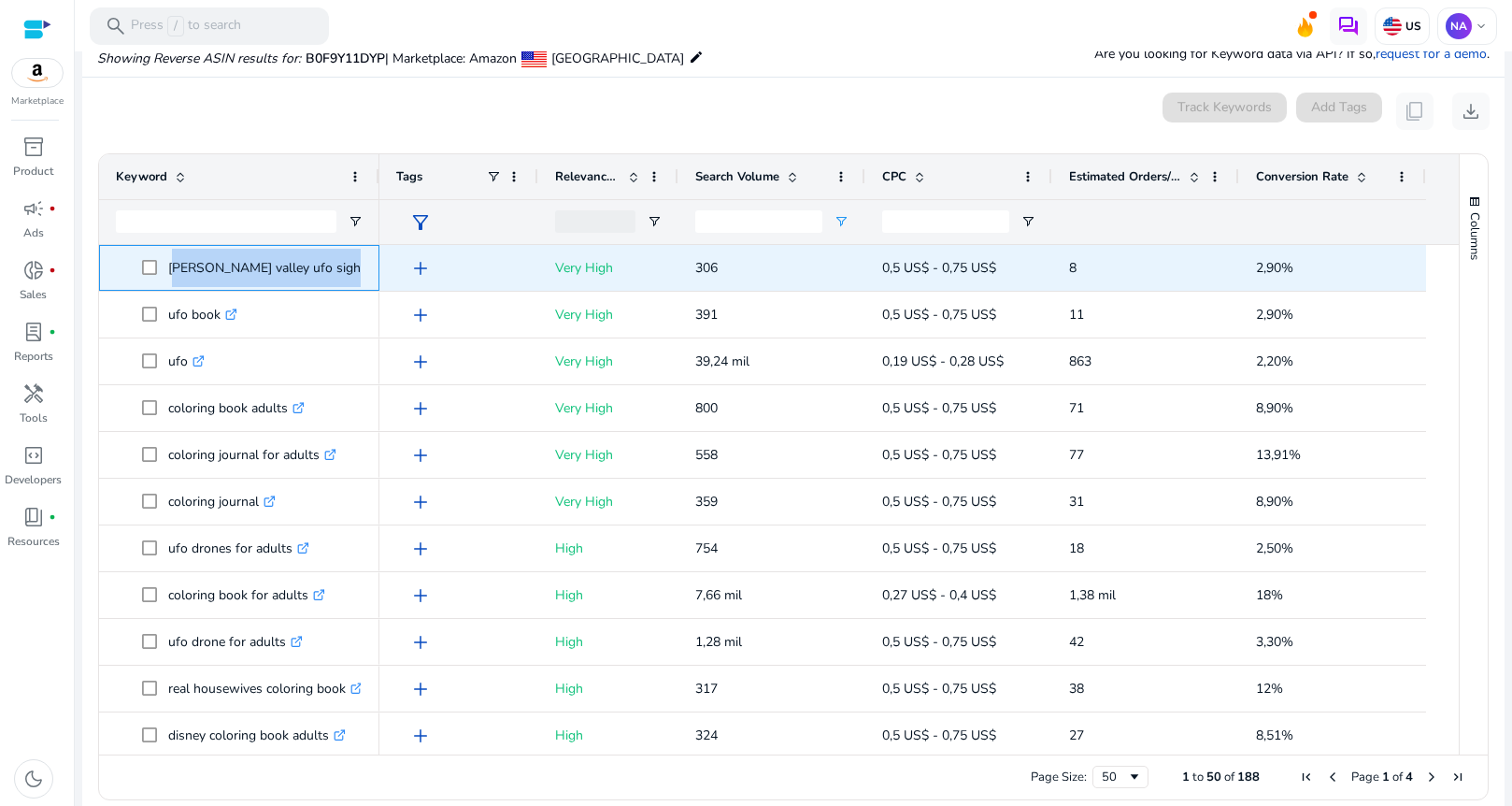
drag, startPoint x: 170, startPoint y: 272, endPoint x: 346, endPoint y: 274, distance: 176.0
click at [346, 274] on p "[PERSON_NAME] valley ufo sightings .st0{fill:#2c8af8}" at bounding box center [287, 268] width 238 height 38
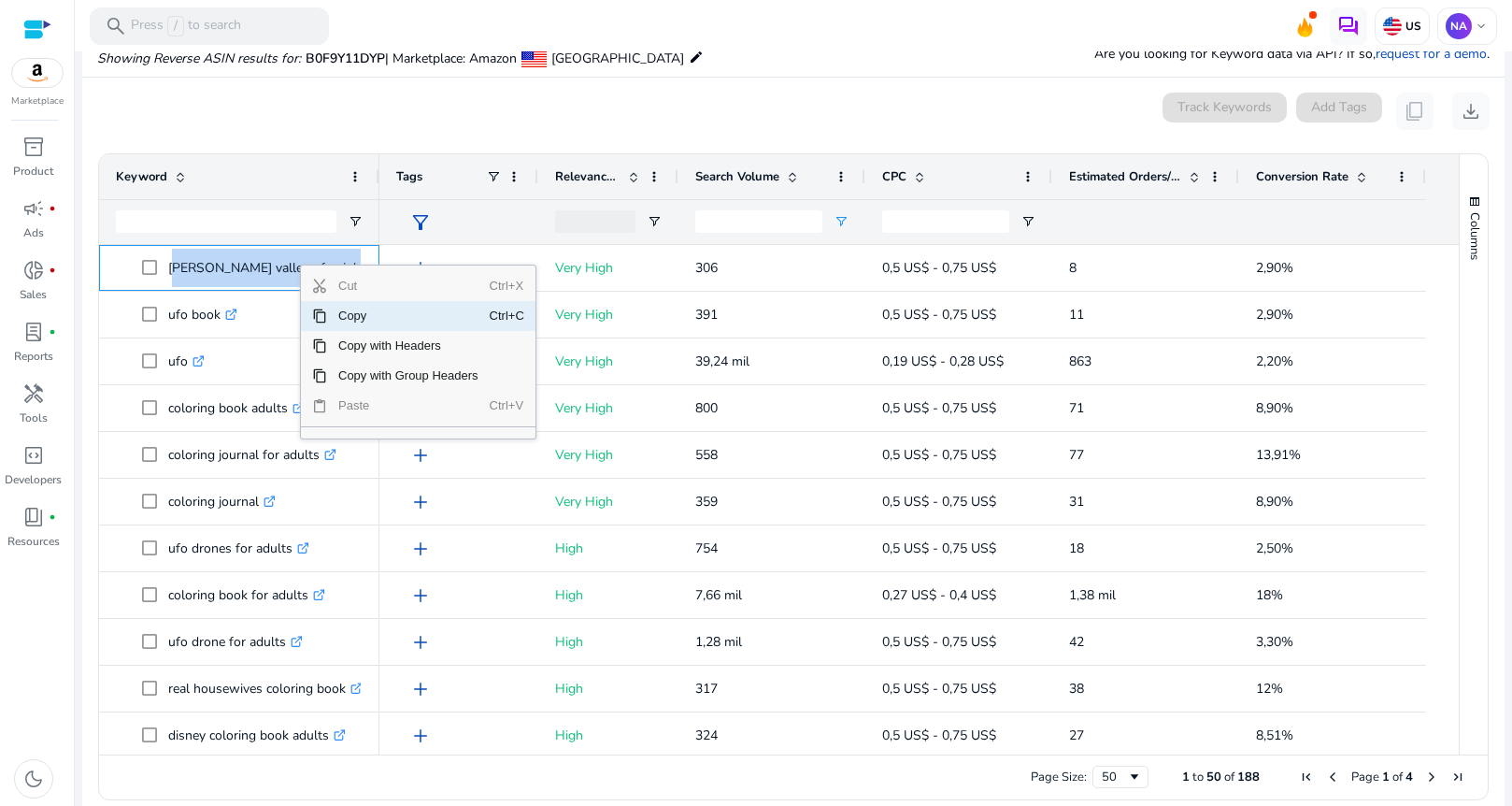
click at [370, 317] on span "Copy" at bounding box center [407, 316] width 162 height 30
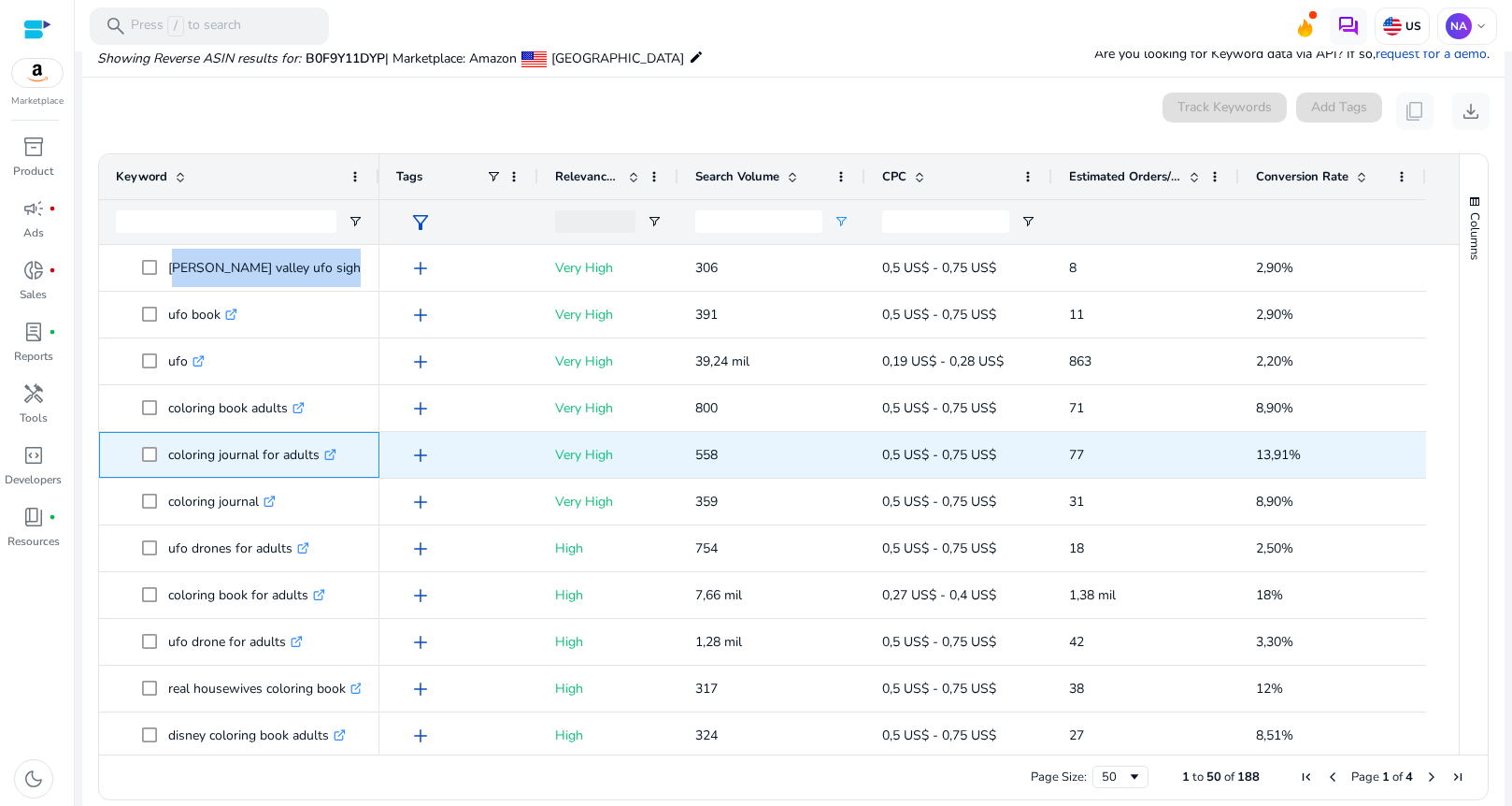
drag, startPoint x: 169, startPoint y: 457, endPoint x: 319, endPoint y: 456, distance: 150.0
click at [319, 456] on p "coloring journal for adults .st0{fill:#2c8af8}" at bounding box center [252, 454] width 168 height 38
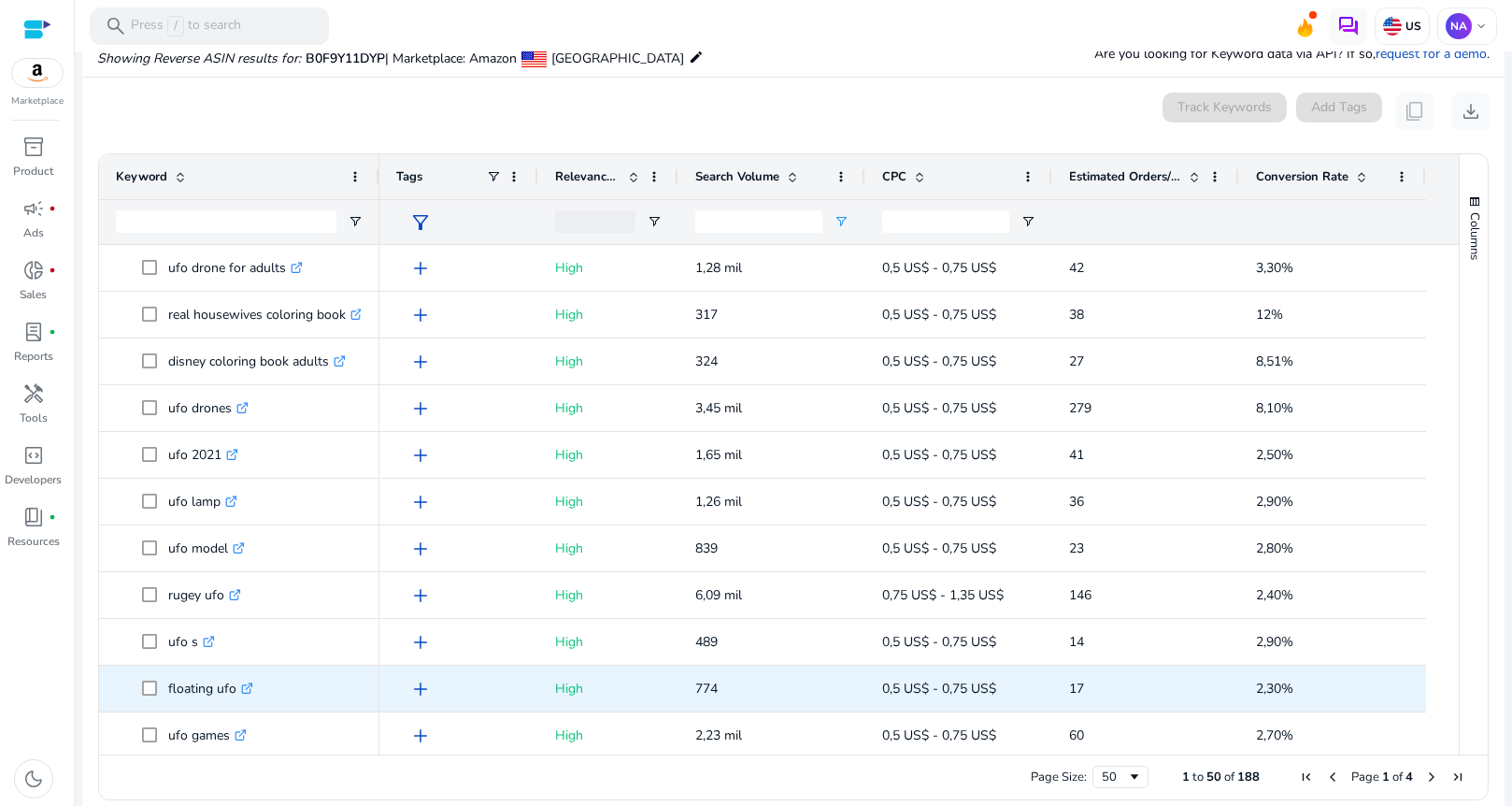
scroll to position [0, 0]
